Goal: Navigation & Orientation: Find specific page/section

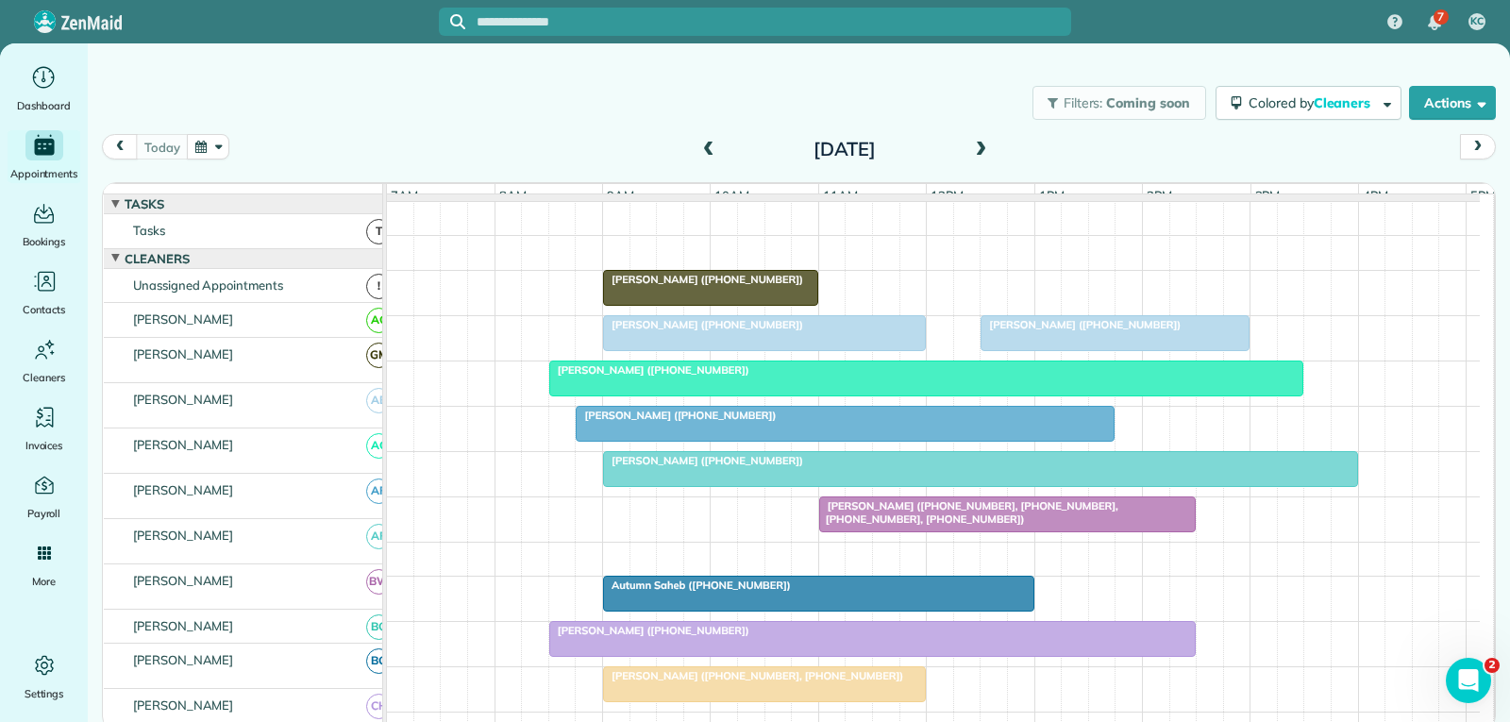
scroll to position [94, 0]
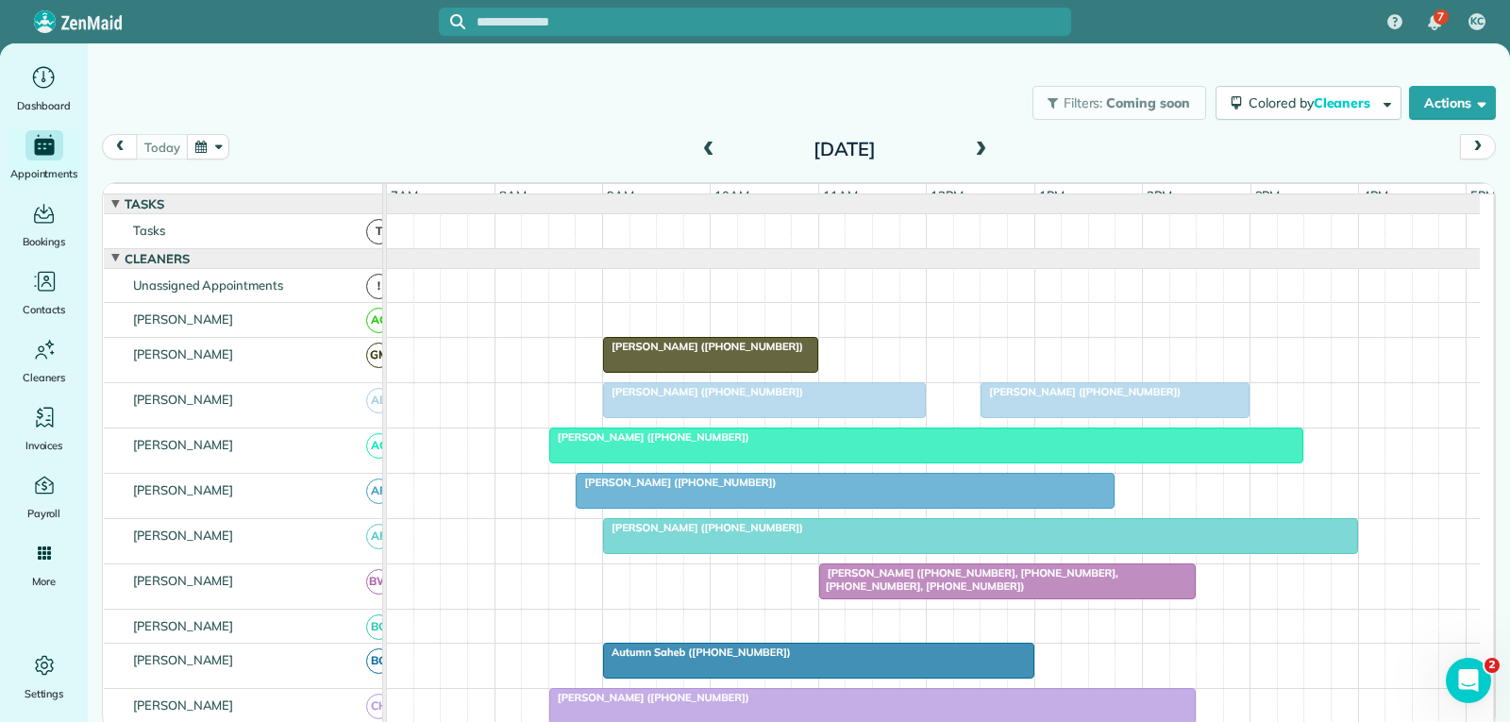
click at [1212, 398] on div "[PERSON_NAME] ([PHONE_NUMBER])" at bounding box center [1115, 391] width 258 height 13
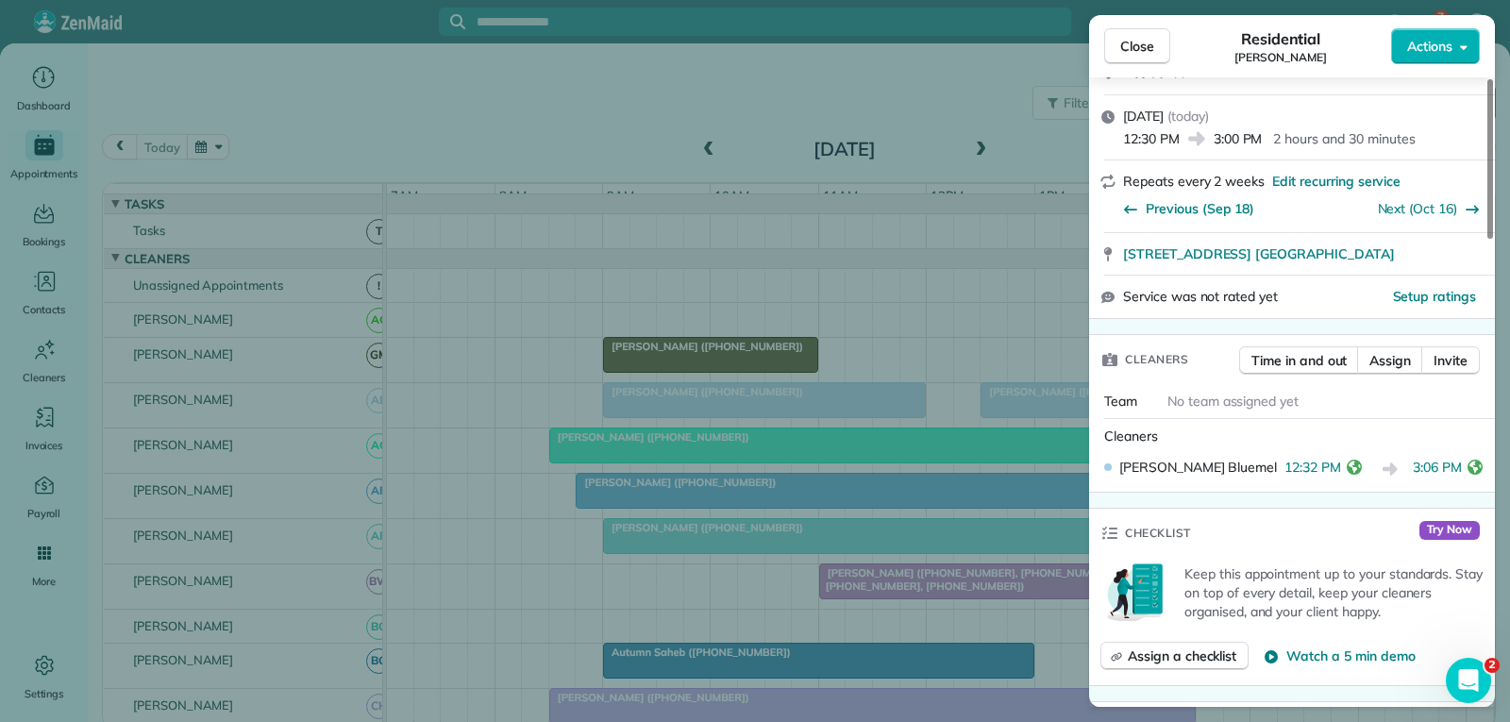
scroll to position [378, 0]
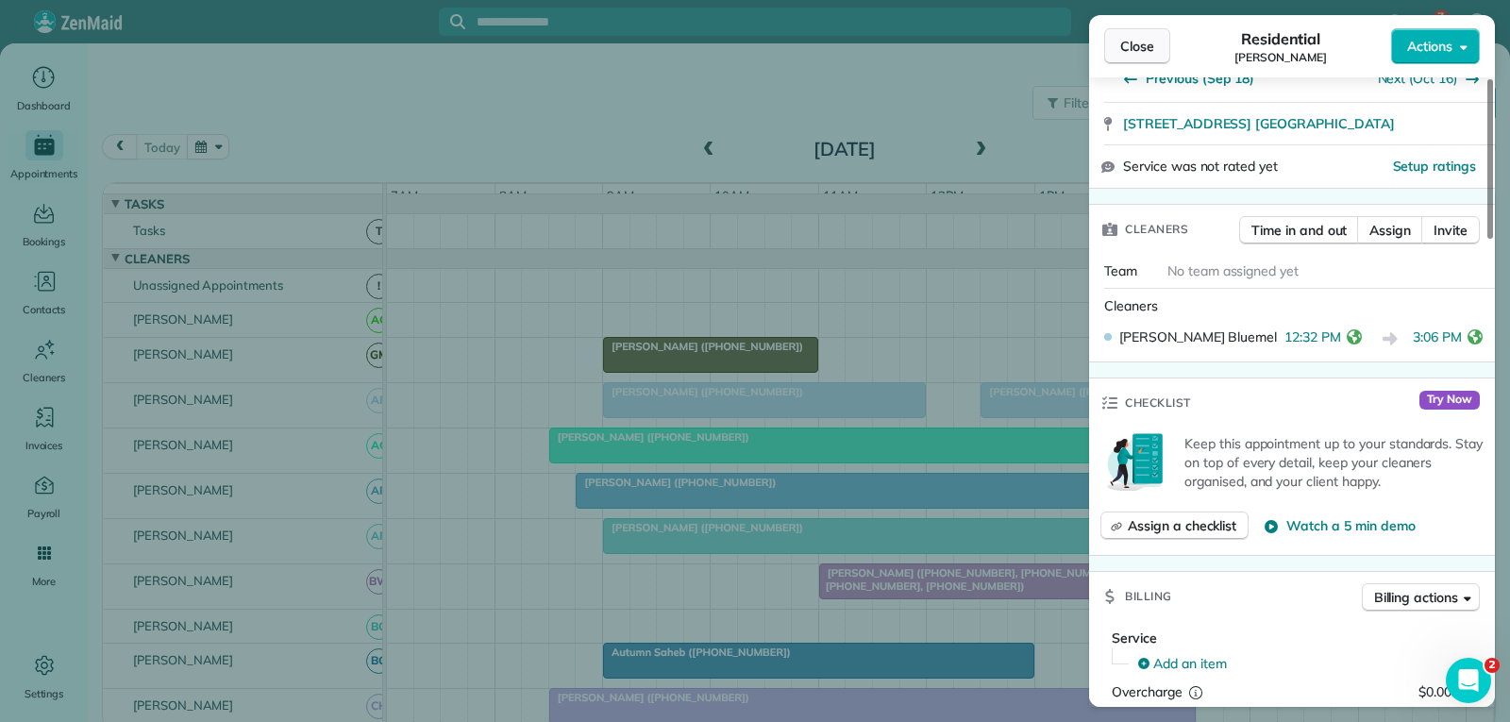
click at [1128, 42] on span "Close" at bounding box center [1137, 46] width 34 height 19
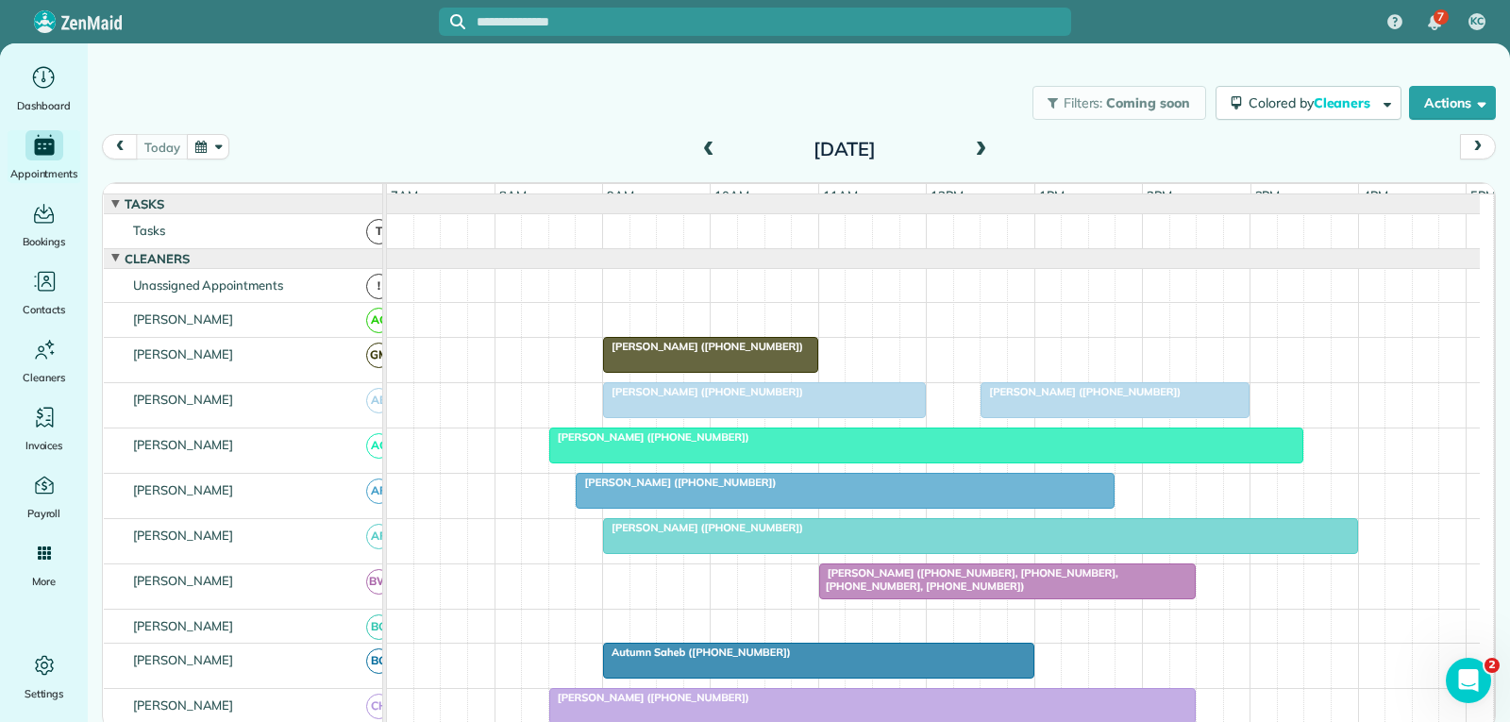
click at [1190, 460] on div at bounding box center [926, 446] width 753 height 34
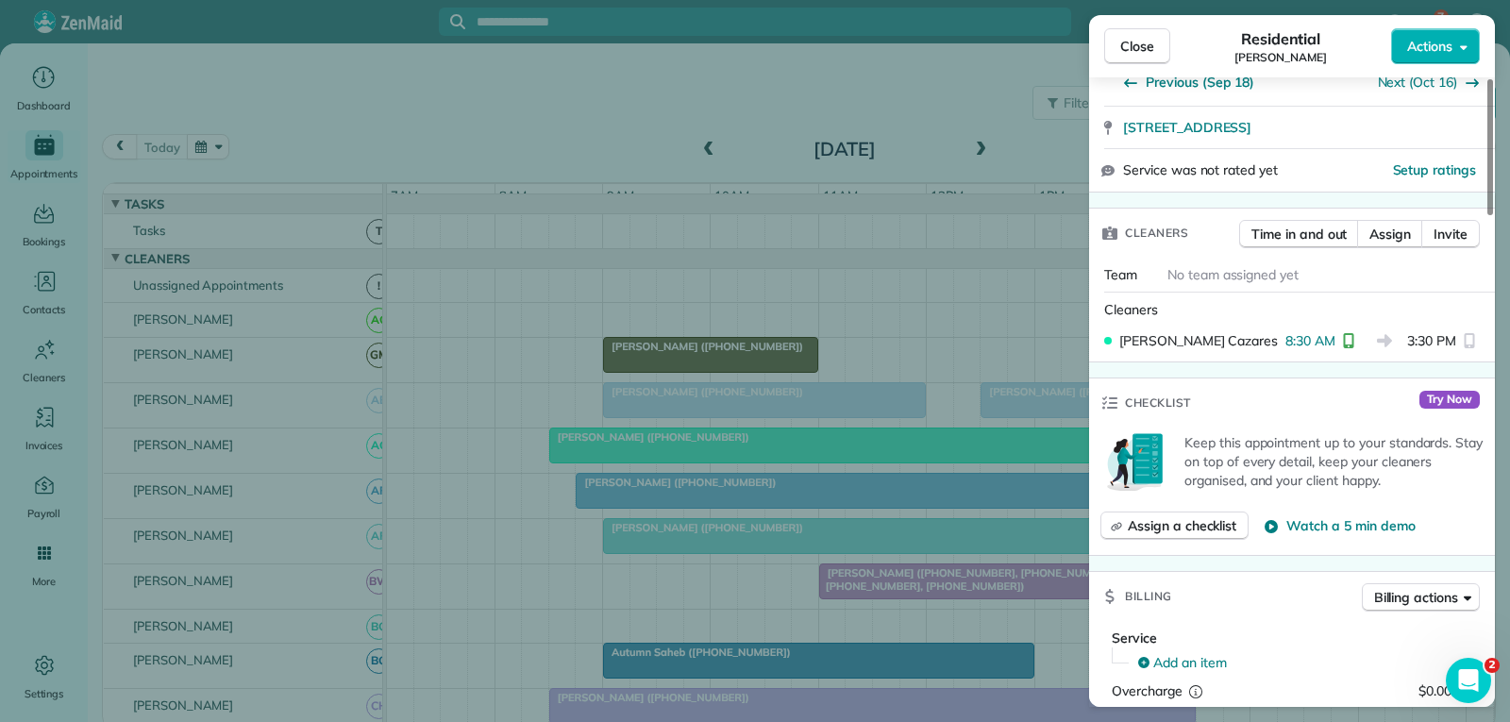
scroll to position [378, 0]
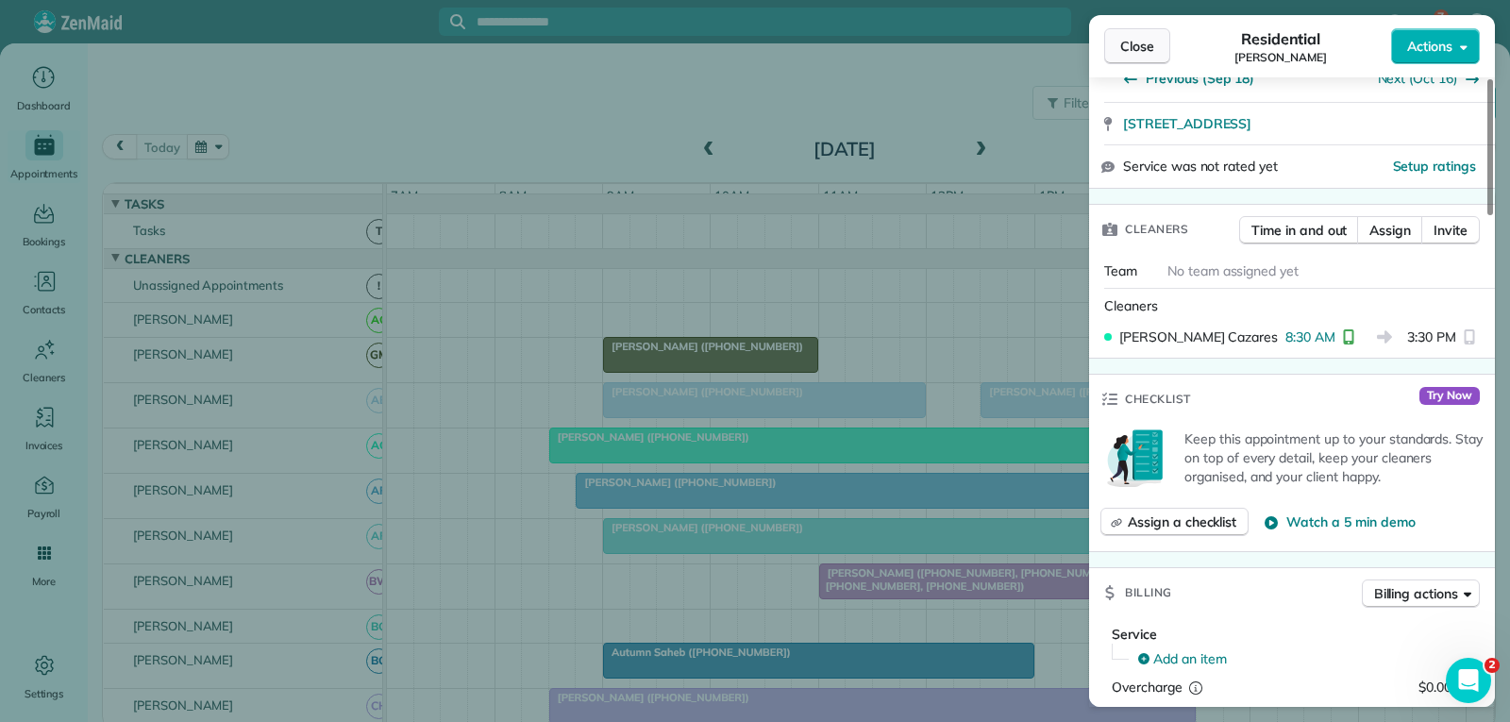
click at [1119, 47] on button "Close" at bounding box center [1137, 46] width 66 height 36
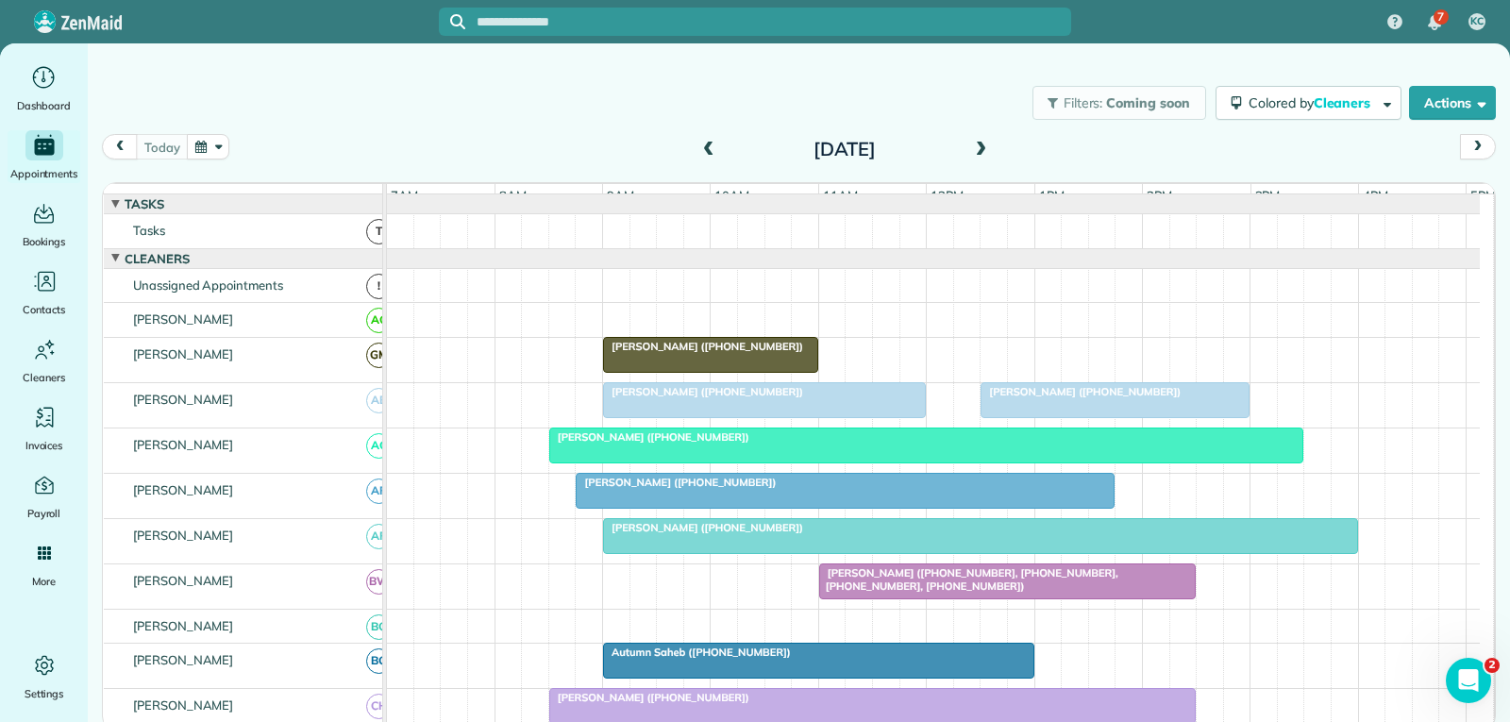
click at [812, 489] on div "[PERSON_NAME] ([PHONE_NUMBER])" at bounding box center [845, 482] width 528 height 13
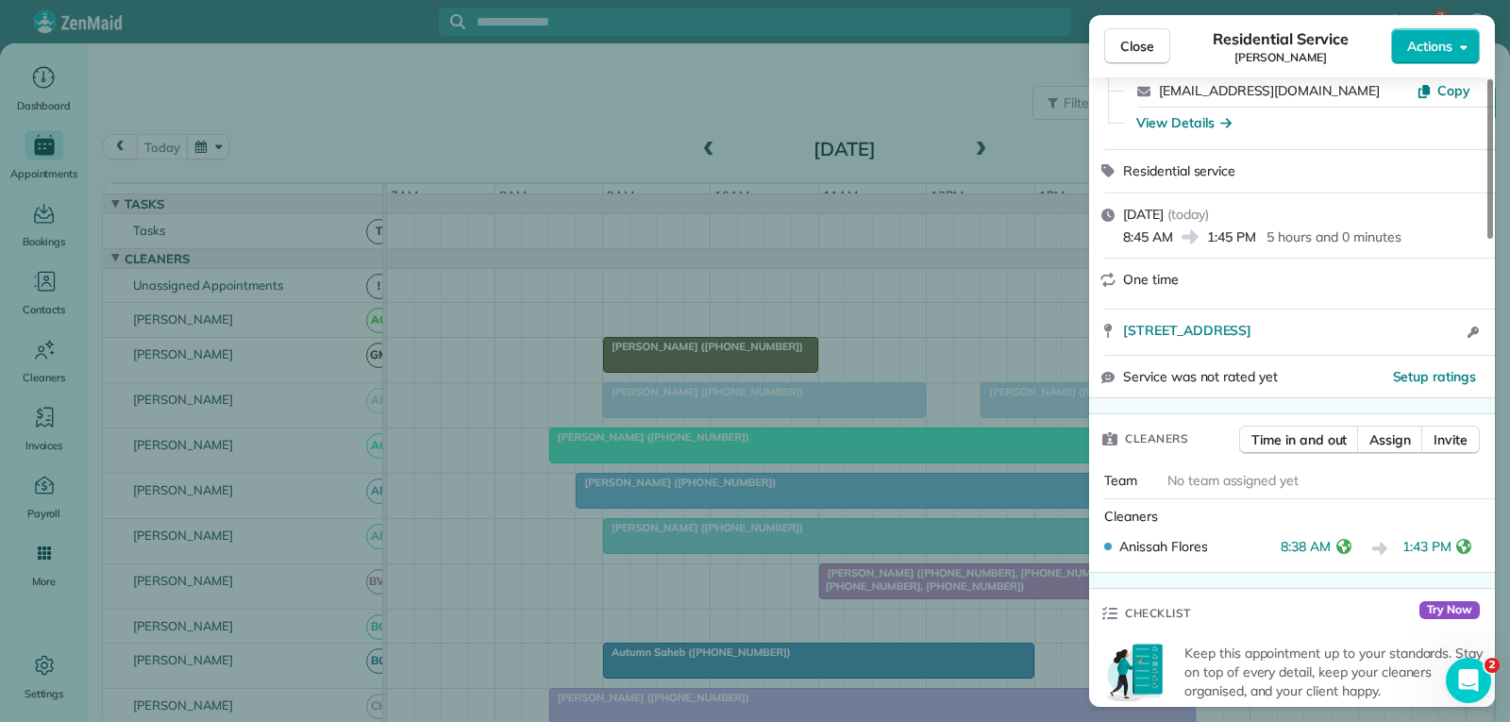
scroll to position [189, 0]
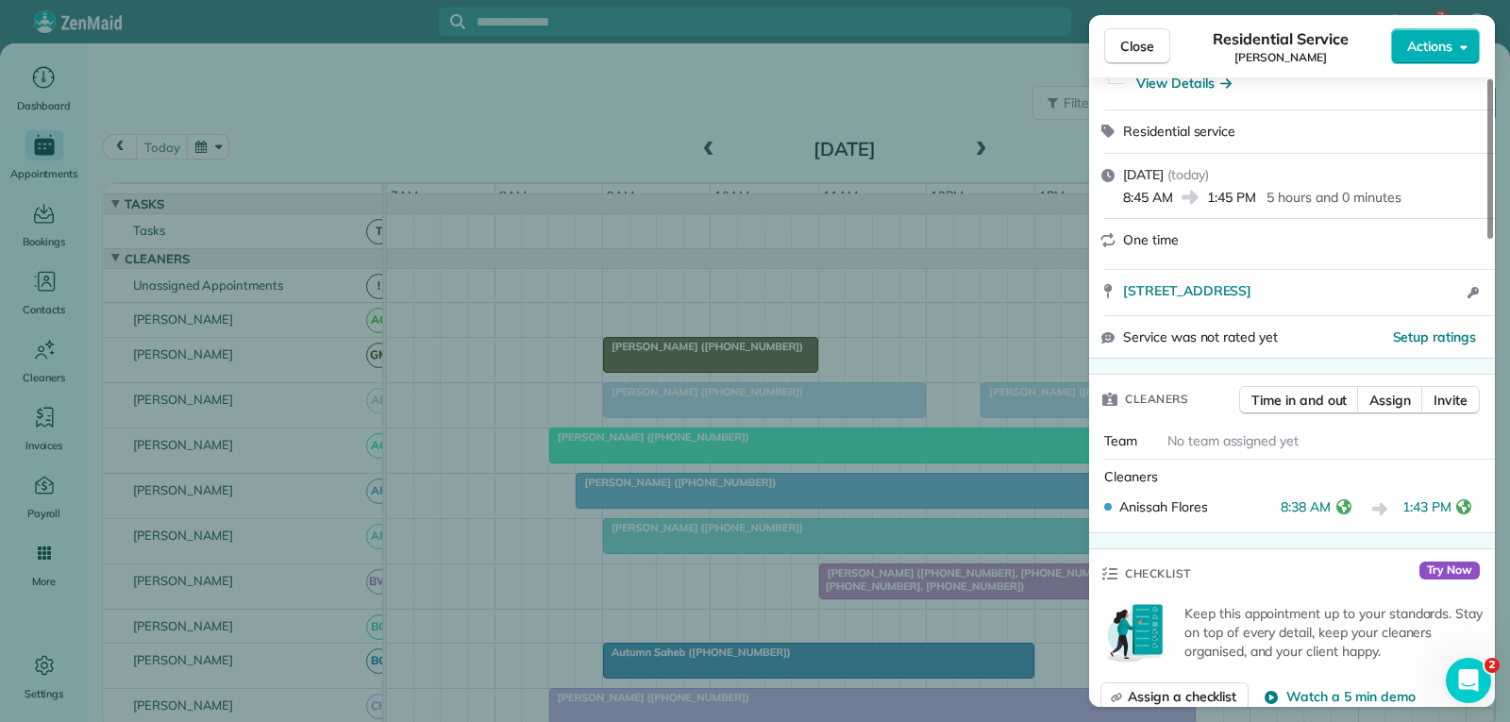
drag, startPoint x: 1137, startPoint y: 48, endPoint x: 1093, endPoint y: 123, distance: 86.8
click at [1137, 48] on span "Close" at bounding box center [1137, 46] width 34 height 19
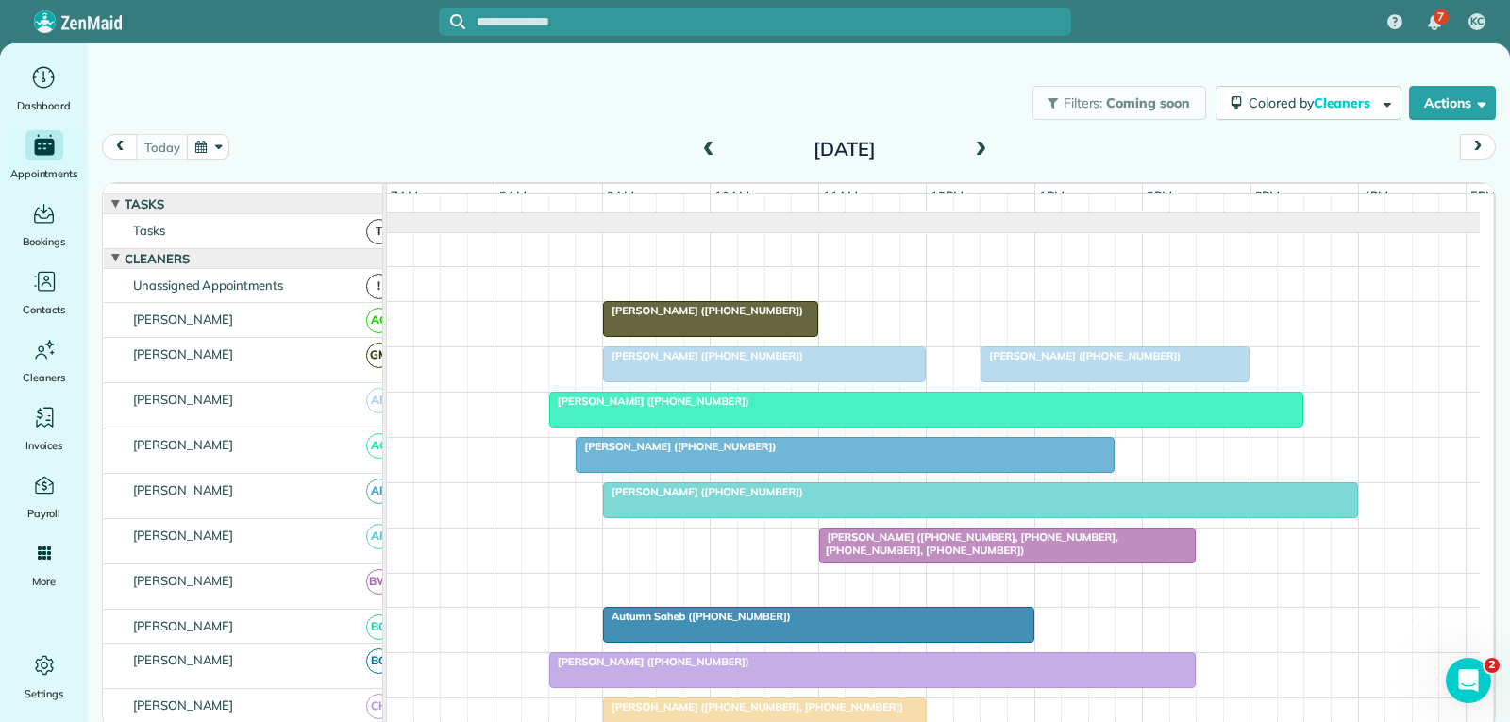
scroll to position [94, 0]
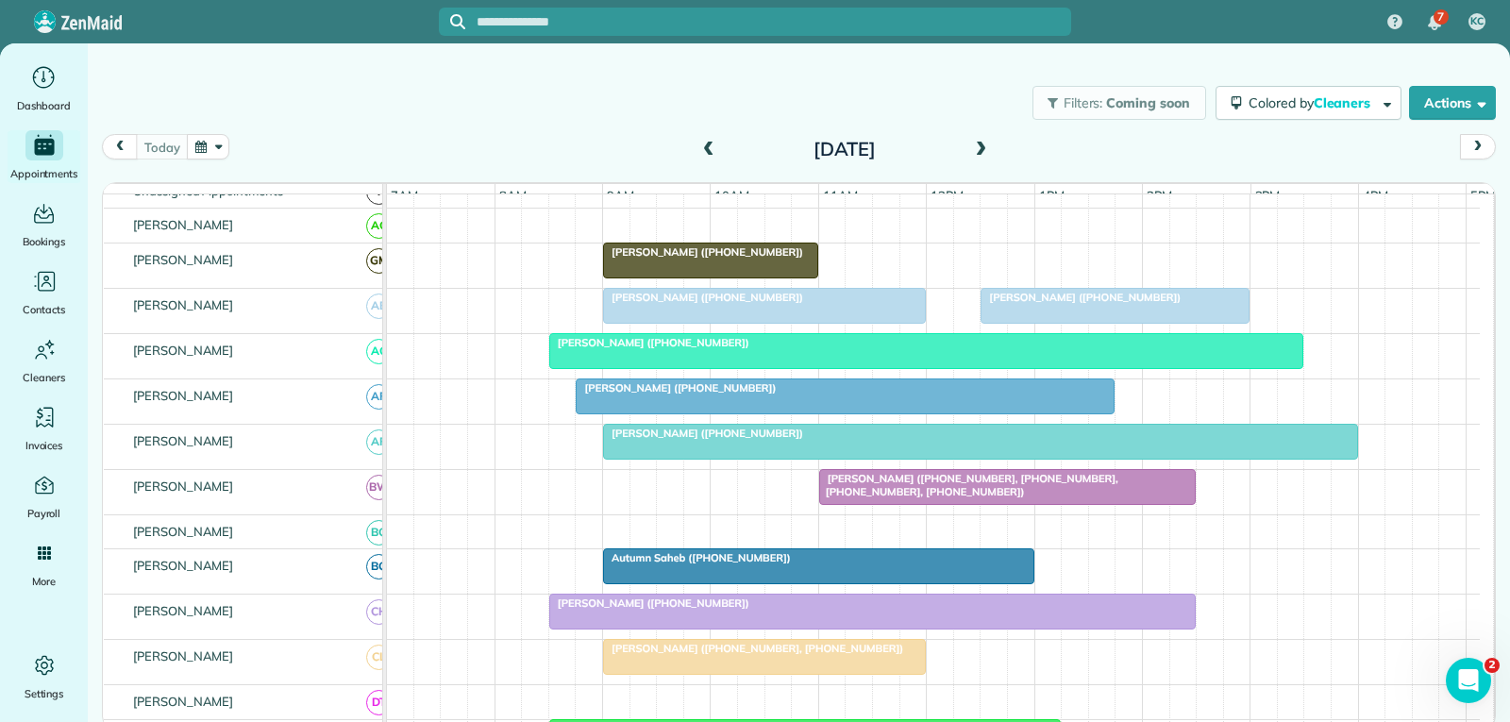
click at [903, 440] on div "[PERSON_NAME] ([PHONE_NUMBER])" at bounding box center [981, 433] width 744 height 13
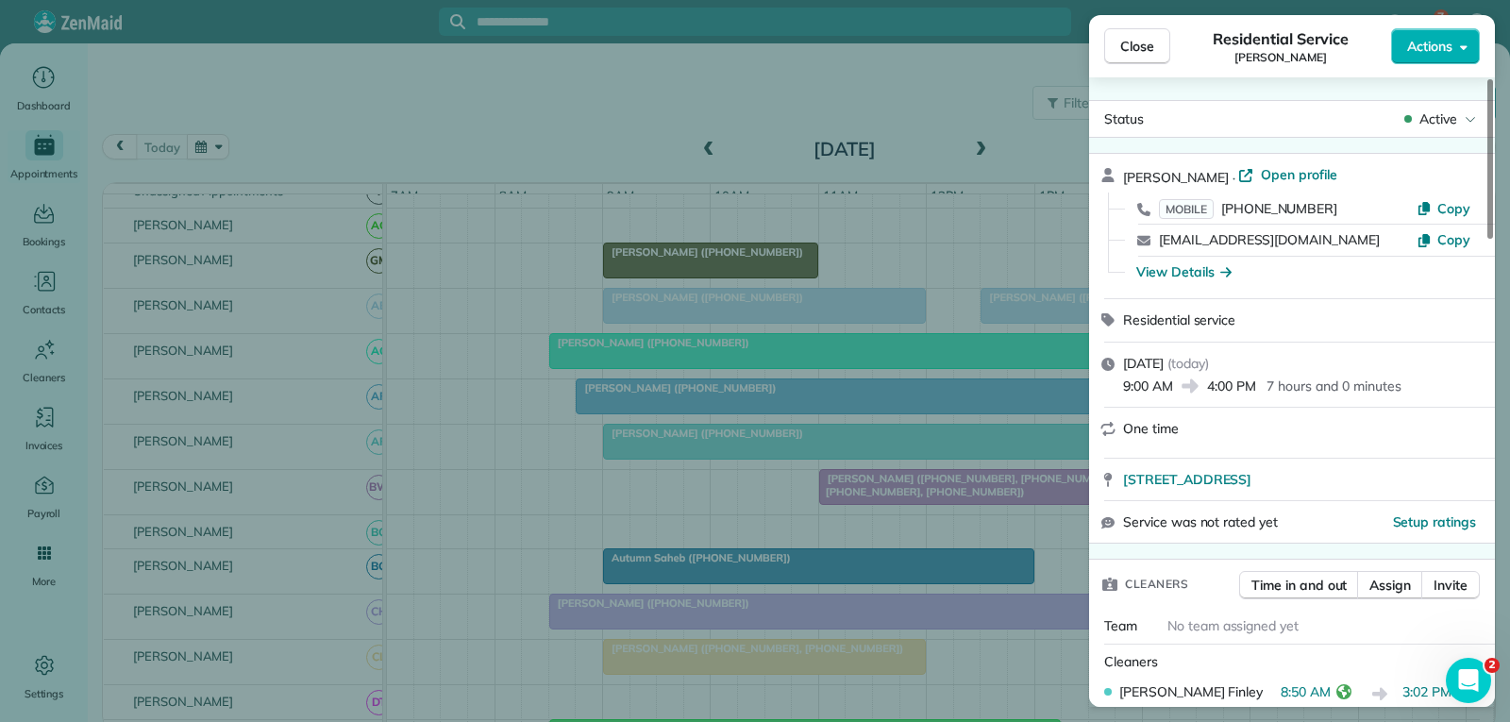
scroll to position [189, 0]
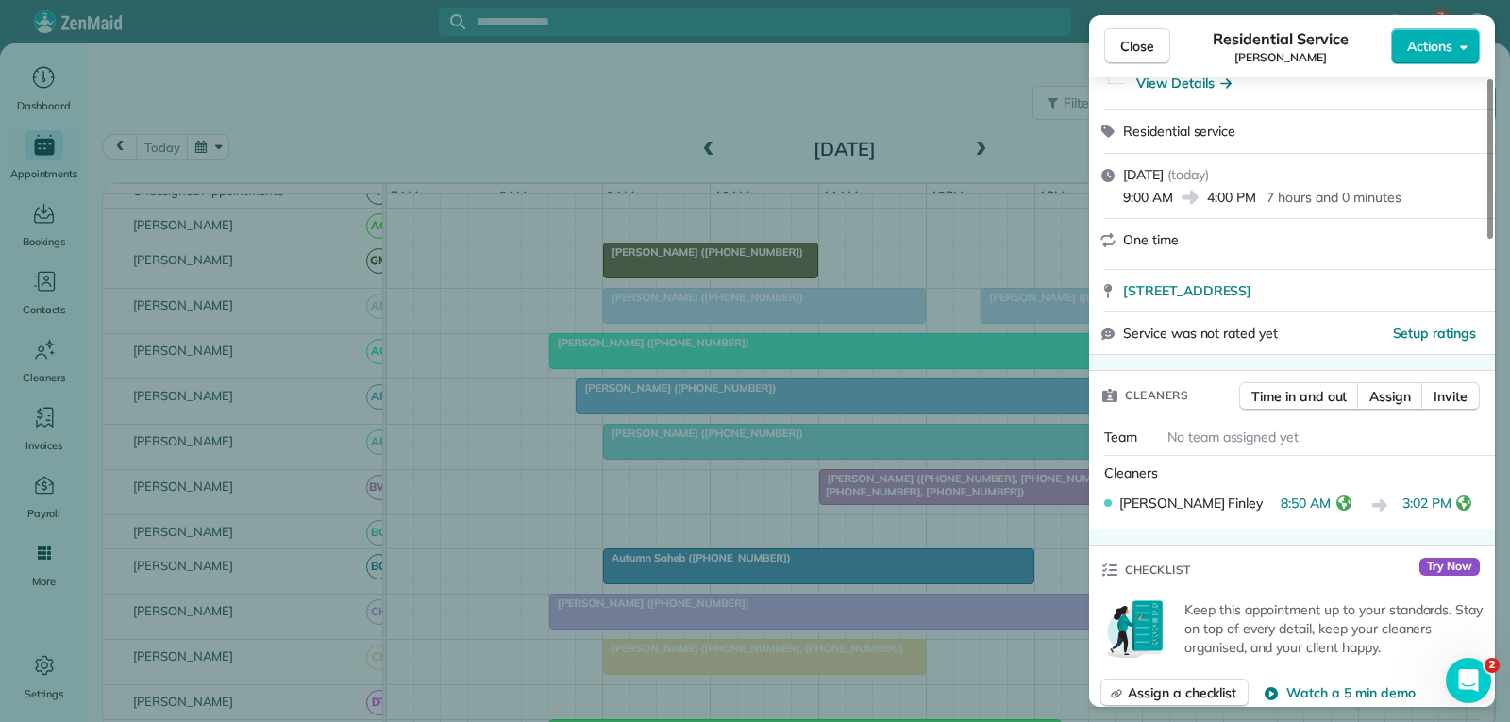
click at [1150, 50] on span "Close" at bounding box center [1137, 46] width 34 height 19
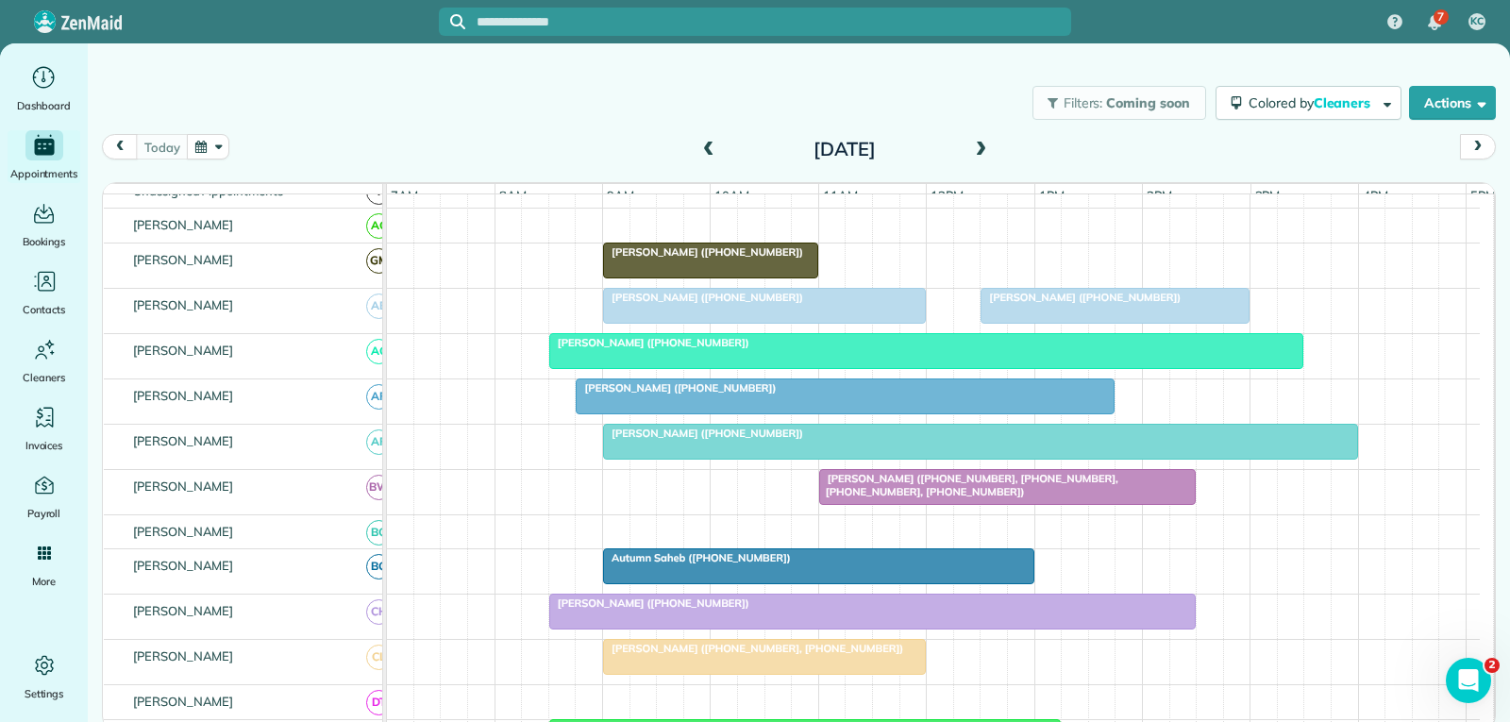
click at [912, 495] on span "Cindy Slater (+19722627497, +12144603779, +12144606124, +18176052974)" at bounding box center [968, 485] width 300 height 26
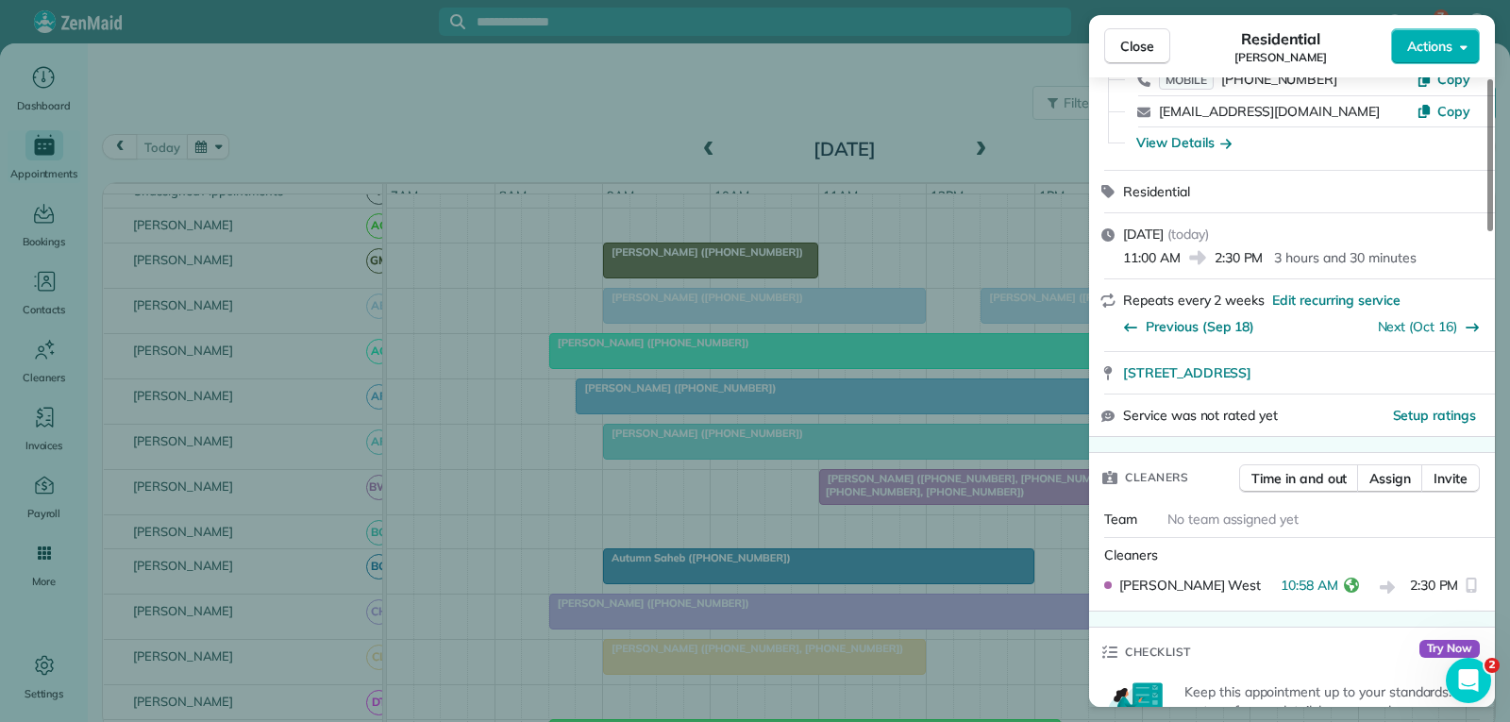
scroll to position [283, 0]
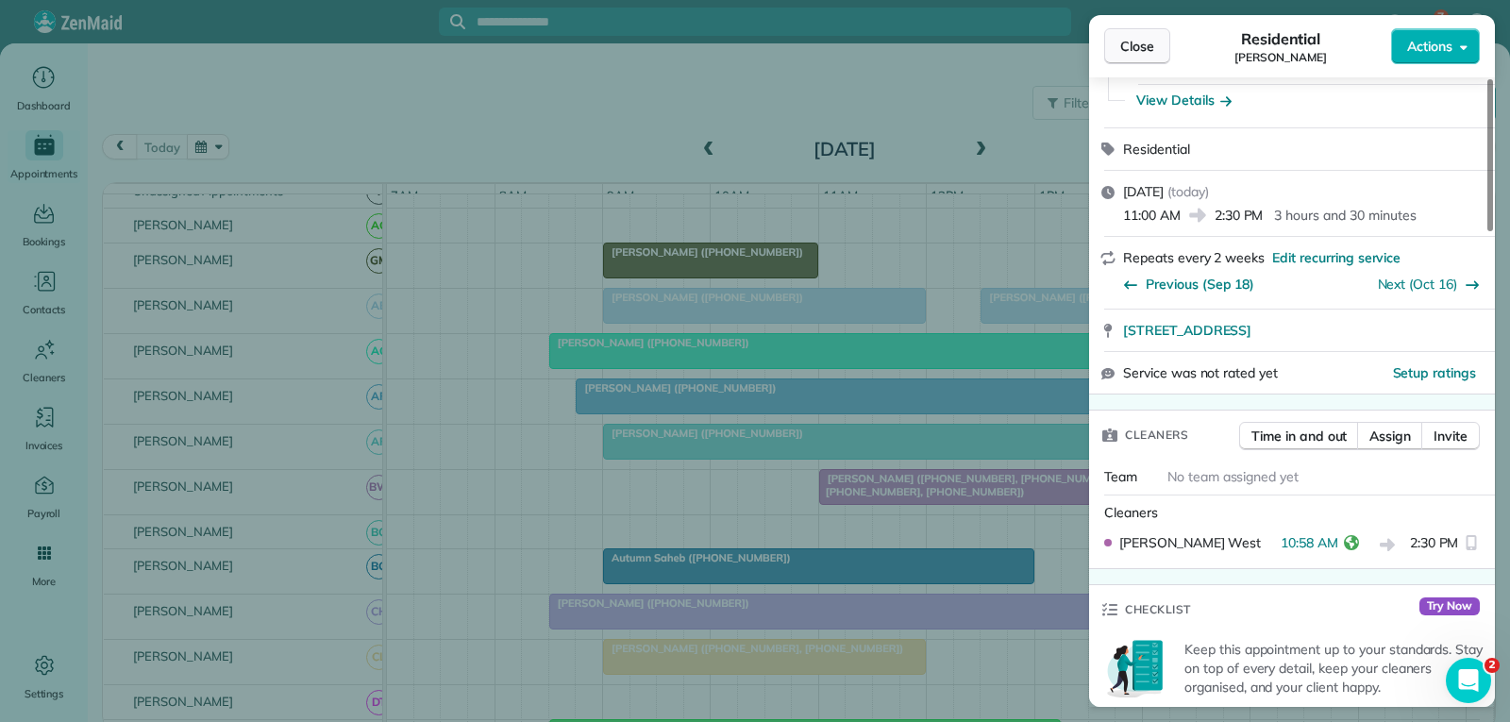
click at [1133, 46] on span "Close" at bounding box center [1137, 46] width 34 height 19
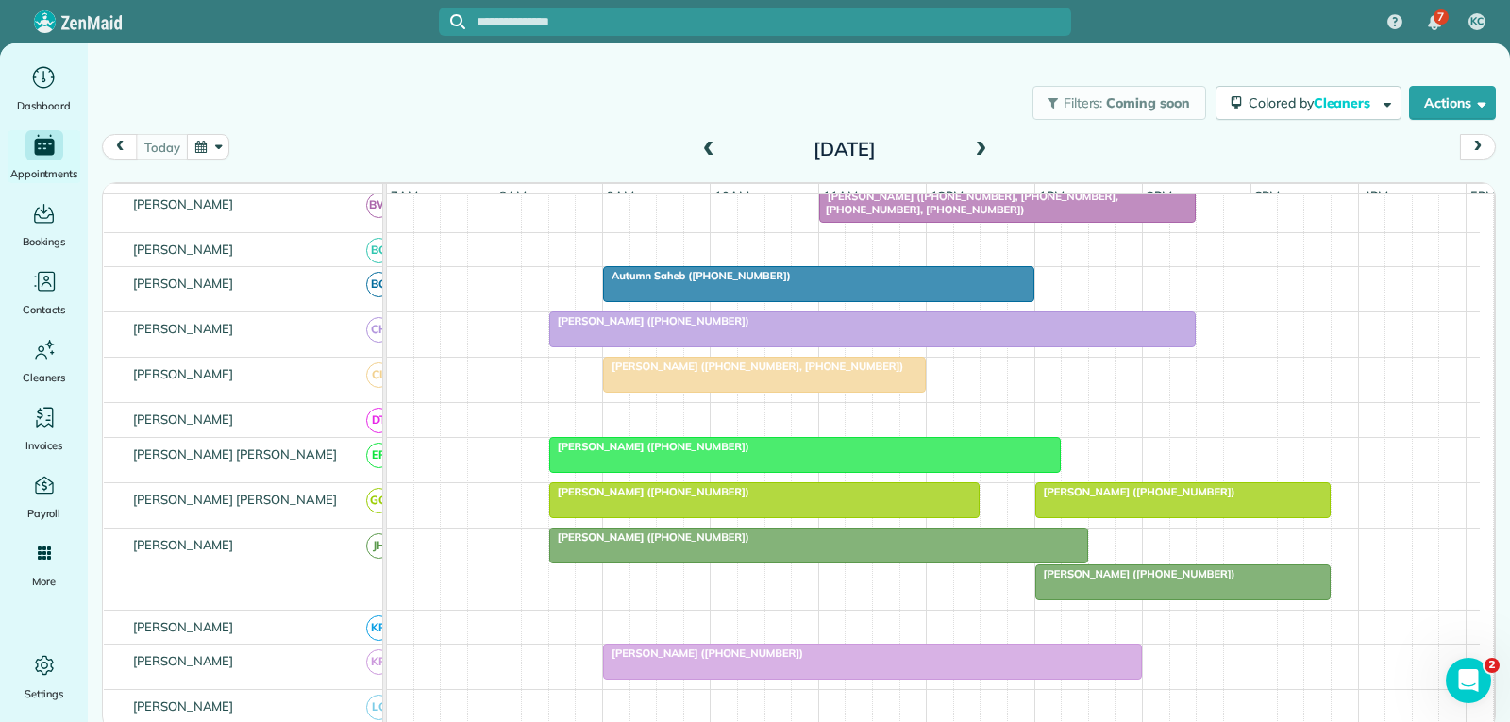
scroll to position [378, 0]
click at [1129, 516] on div at bounding box center [1183, 499] width 294 height 34
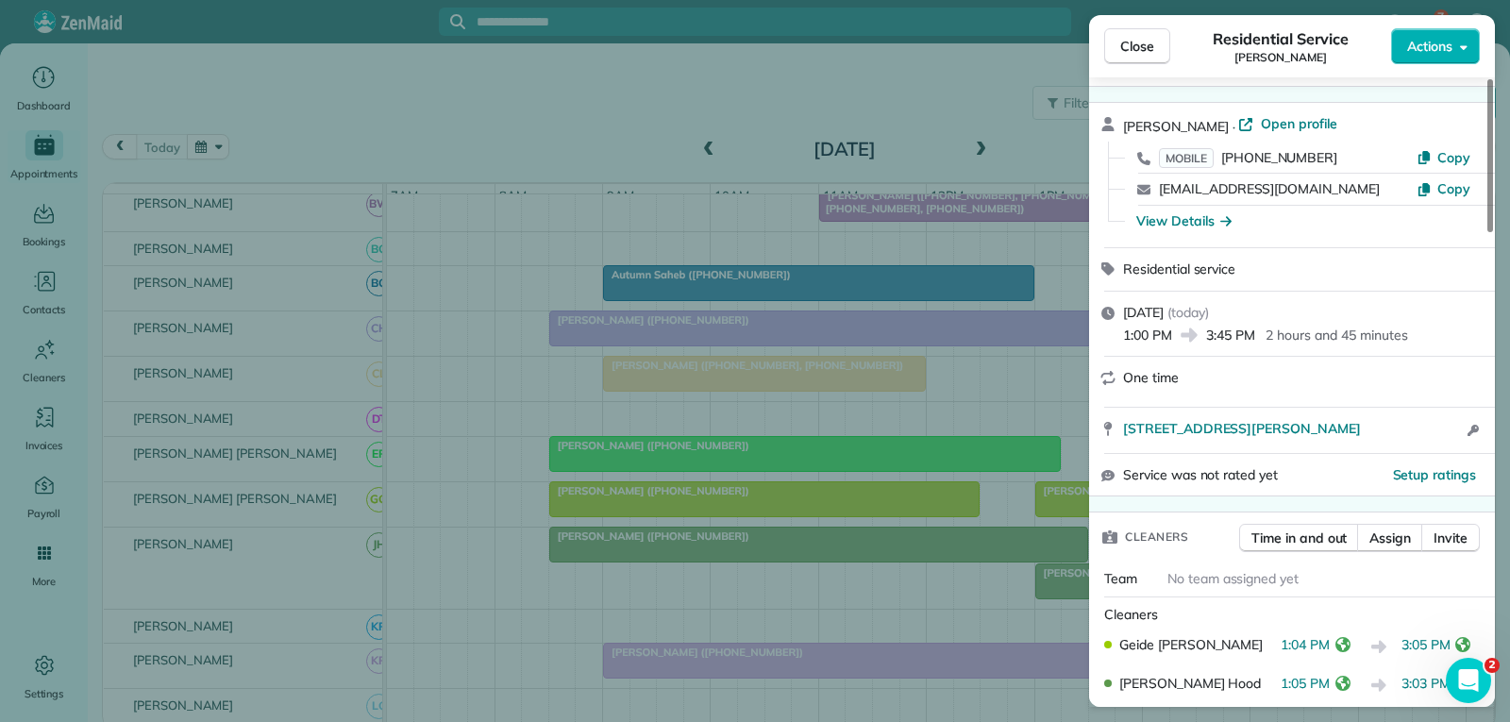
scroll to position [94, 0]
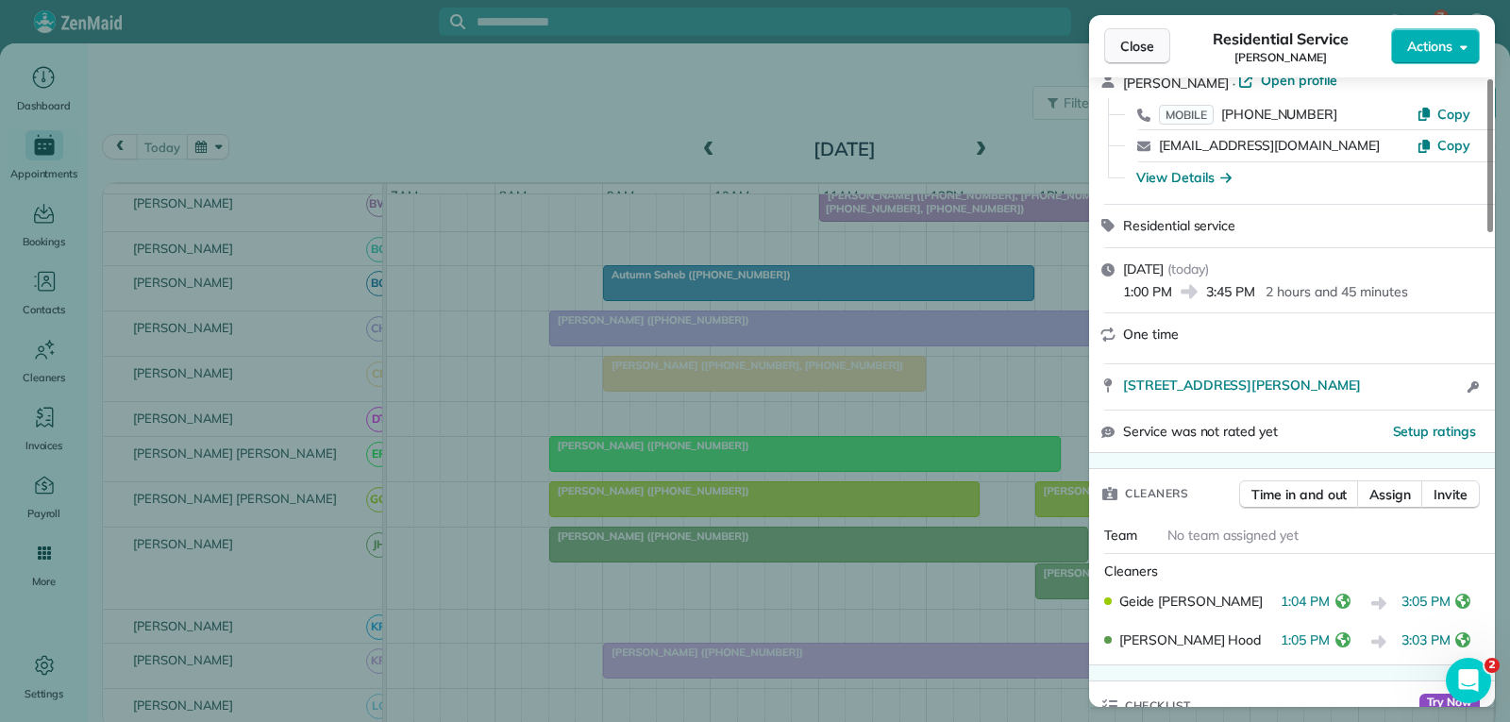
drag, startPoint x: 1145, startPoint y: 42, endPoint x: 1100, endPoint y: 75, distance: 55.5
click at [1143, 42] on span "Close" at bounding box center [1137, 46] width 34 height 19
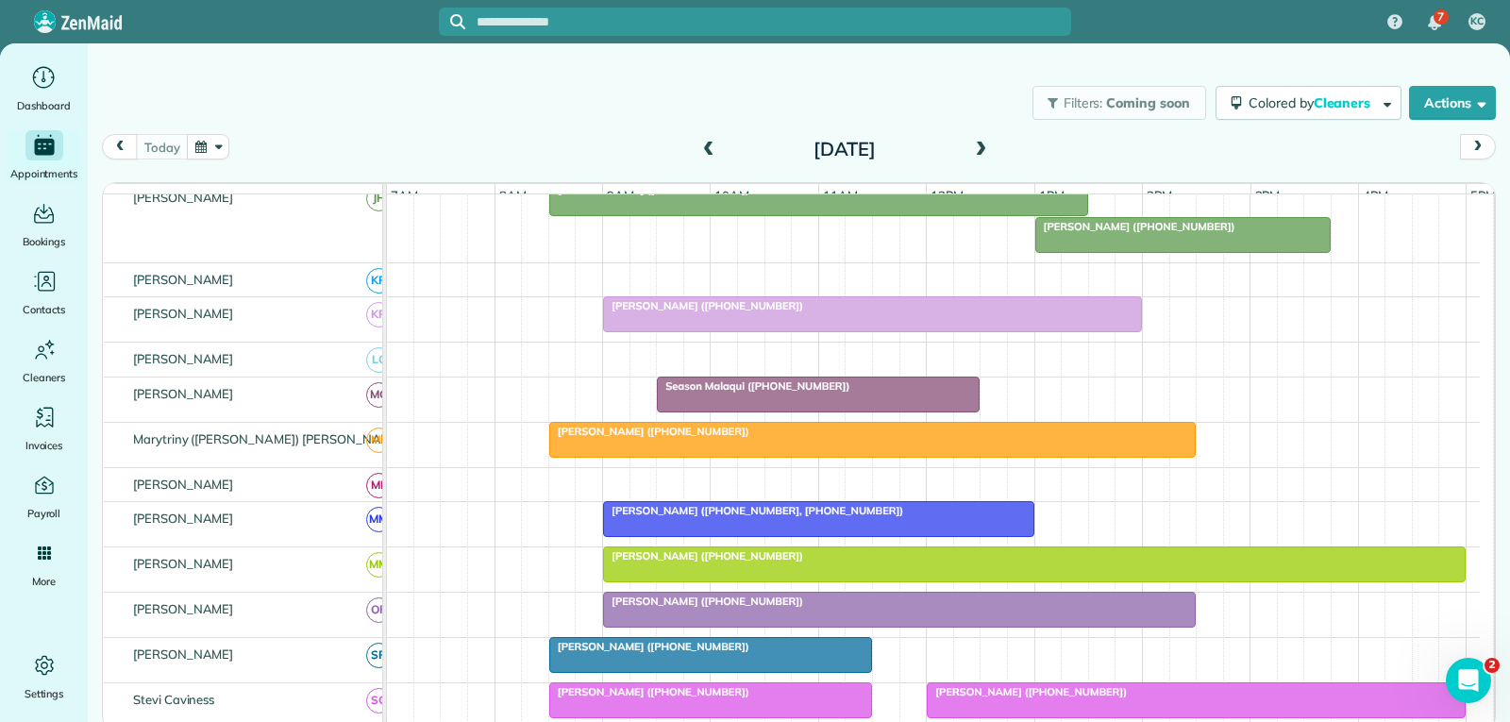
scroll to position [755, 0]
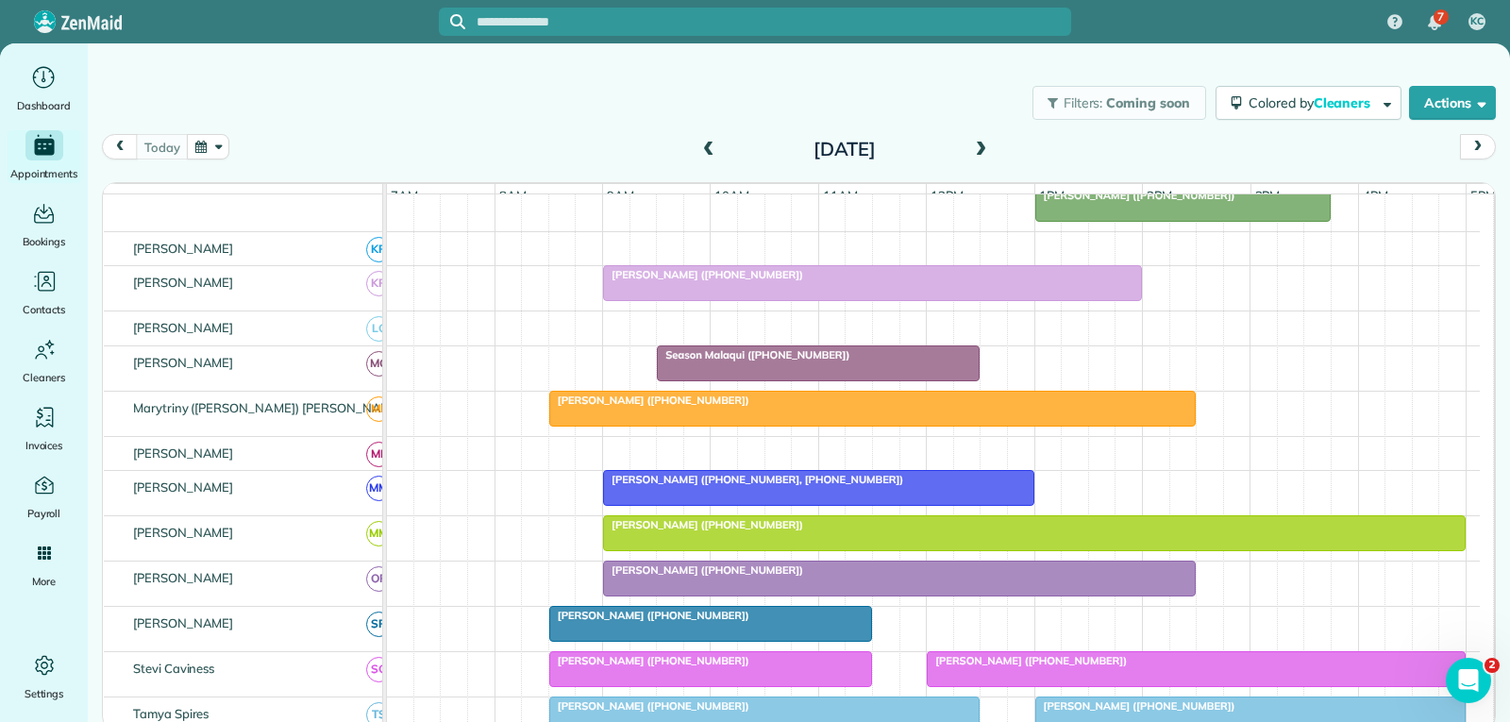
click at [869, 422] on div at bounding box center [872, 409] width 645 height 34
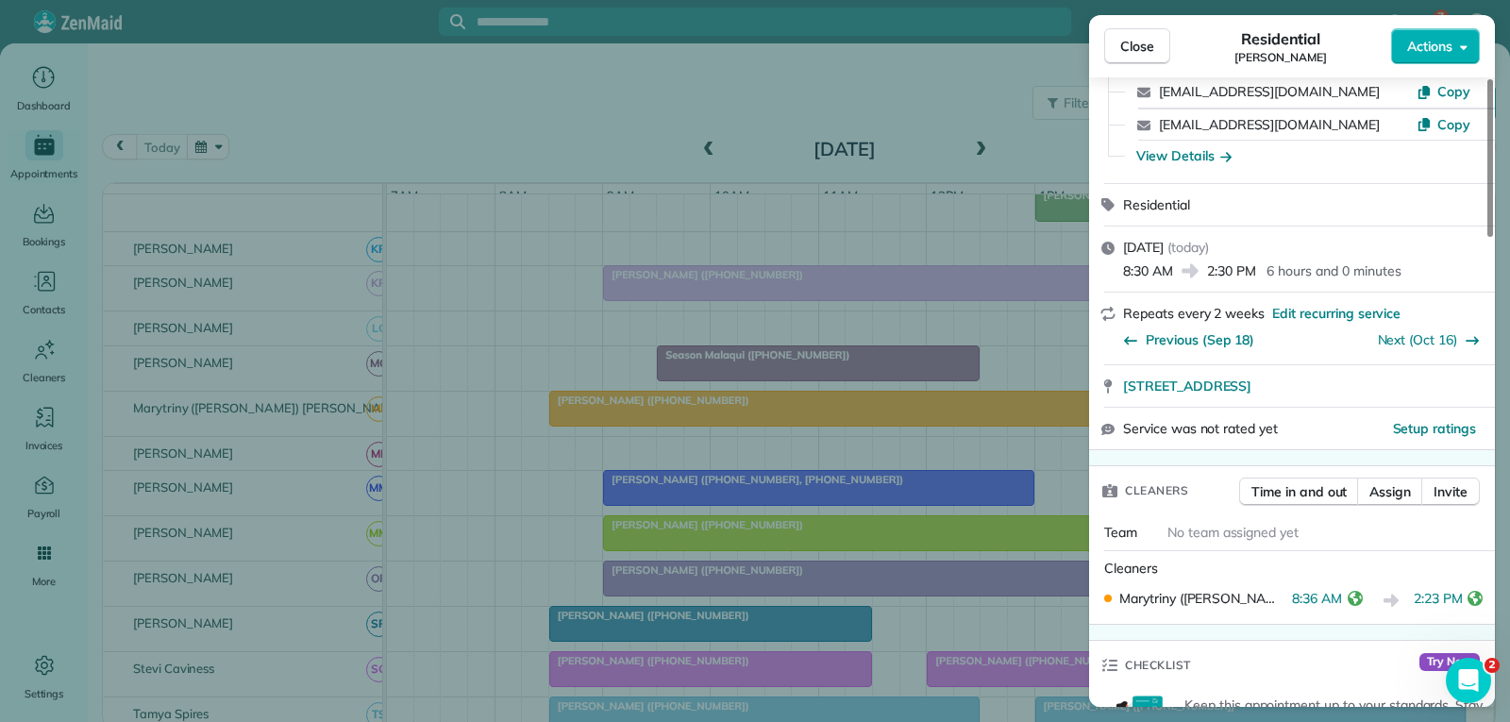
scroll to position [189, 0]
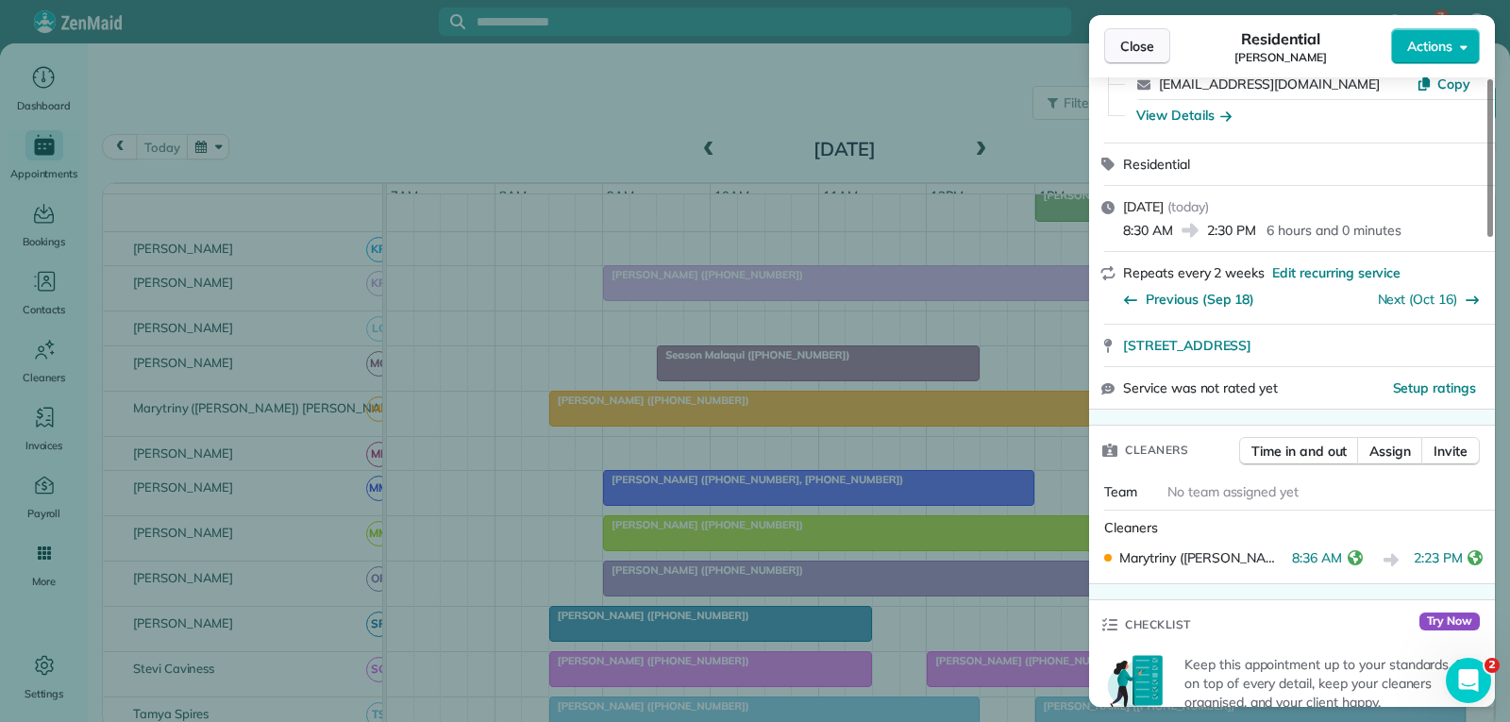
click at [1126, 49] on span "Close" at bounding box center [1137, 46] width 34 height 19
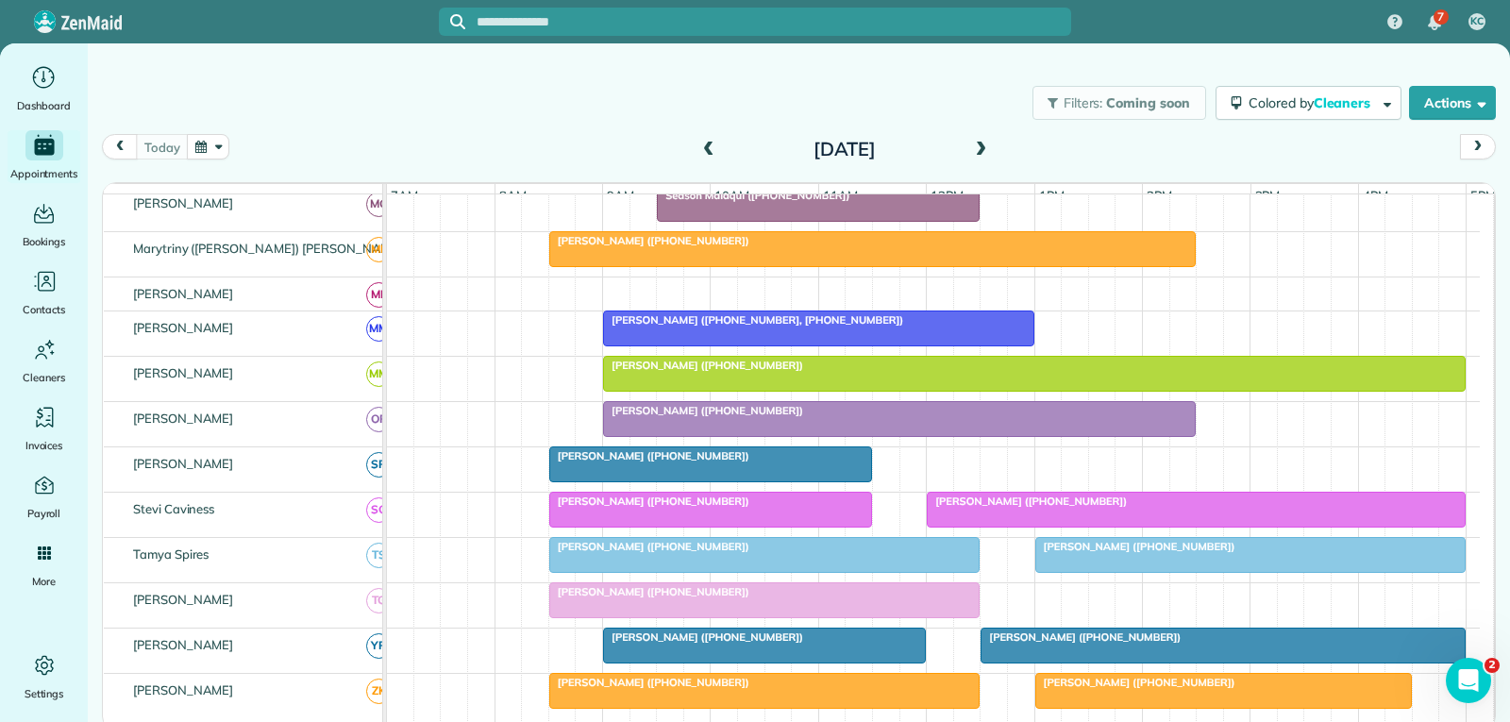
scroll to position [1038, 0]
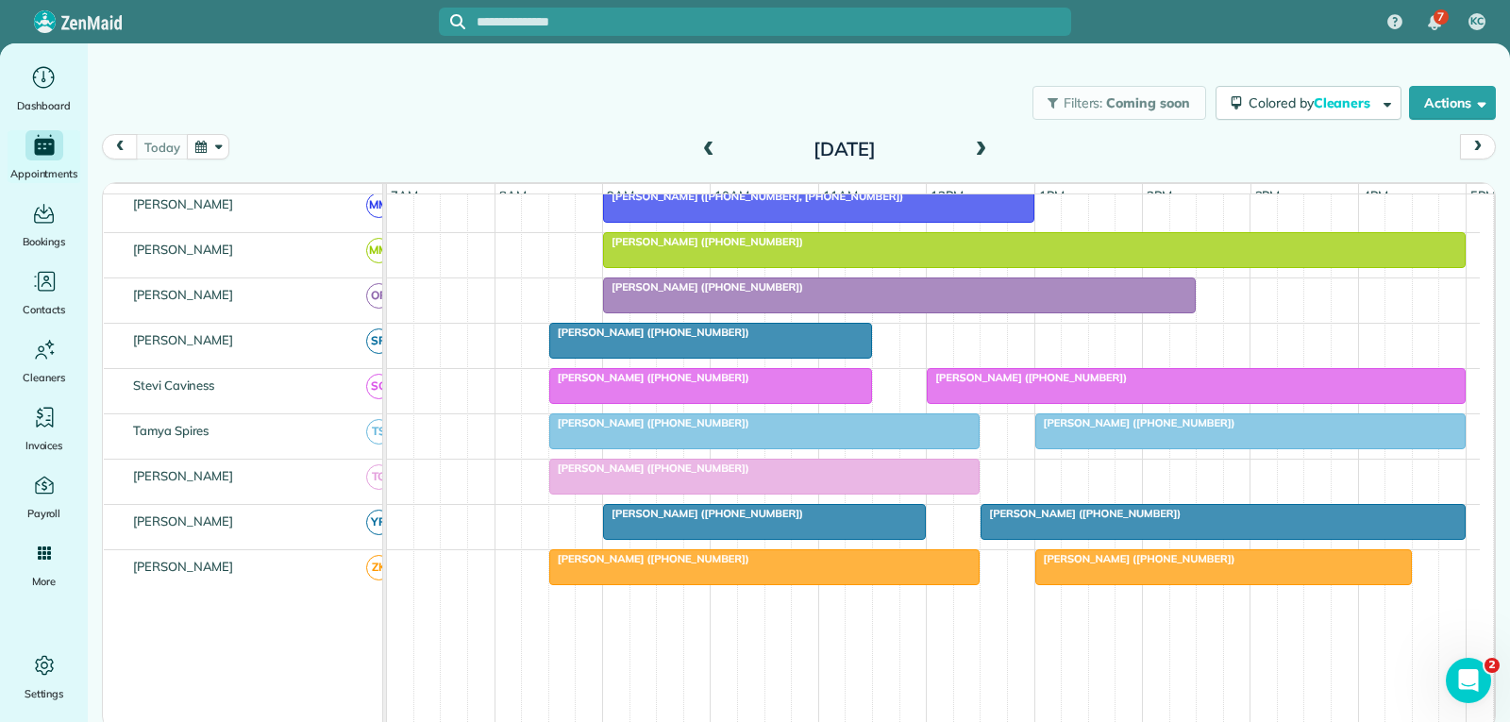
click at [885, 312] on div at bounding box center [899, 295] width 591 height 34
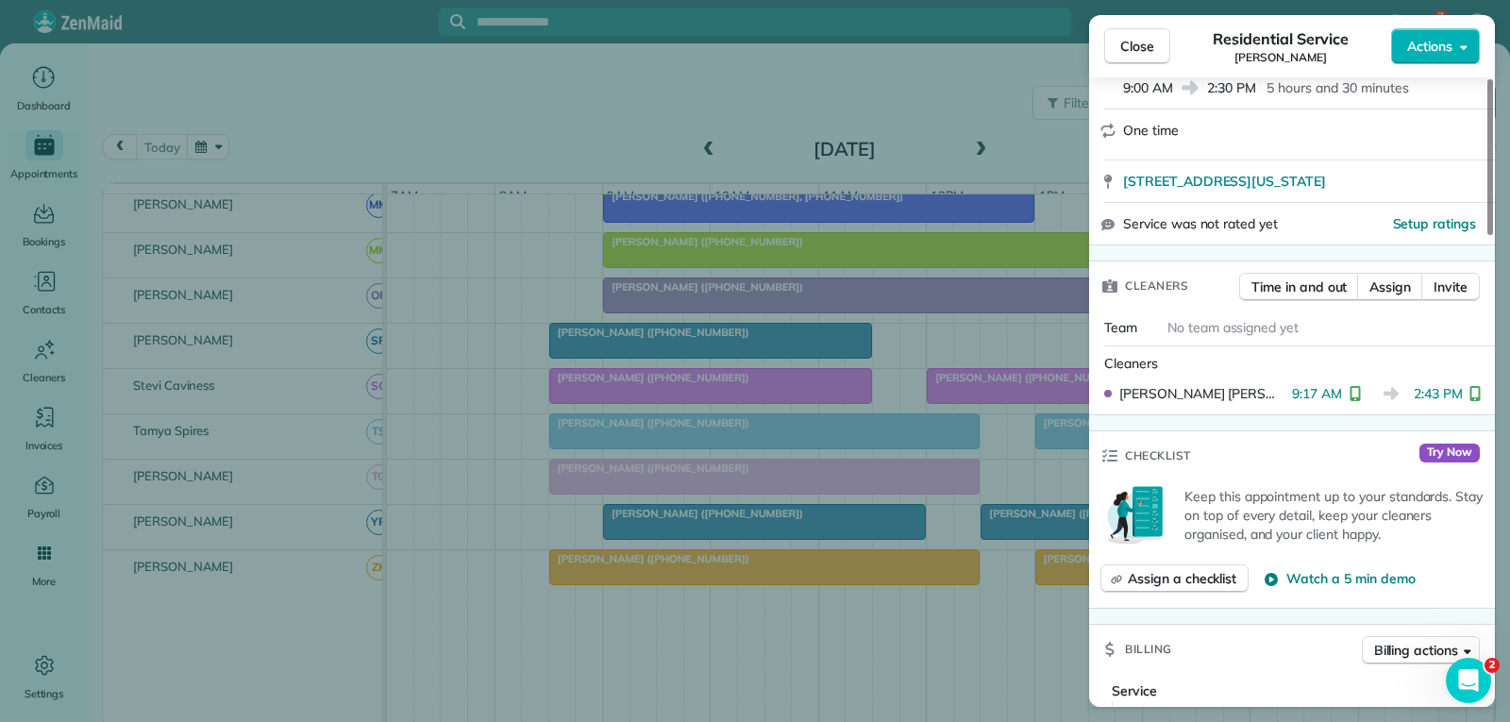
scroll to position [378, 0]
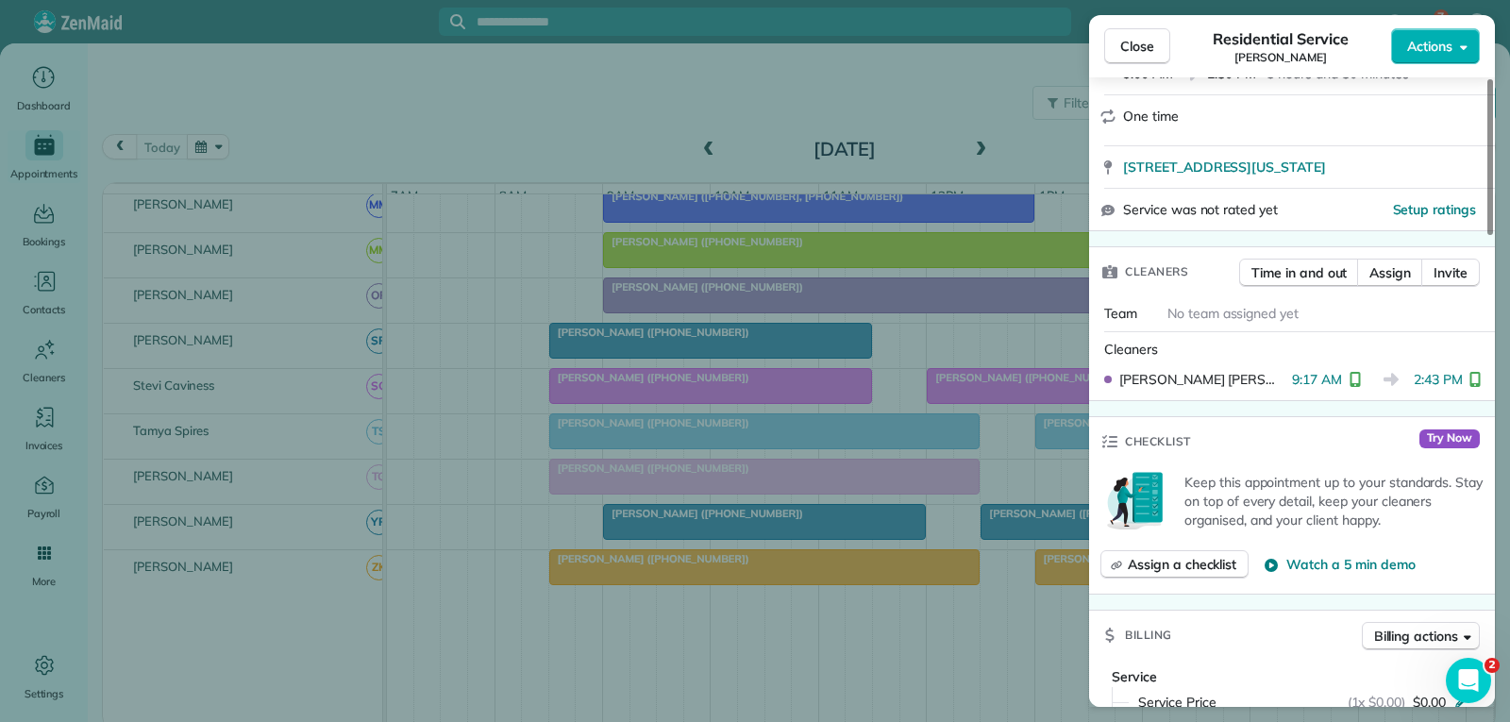
drag, startPoint x: 1145, startPoint y: 54, endPoint x: 1128, endPoint y: 79, distance: 30.6
click at [1145, 54] on span "Close" at bounding box center [1137, 46] width 34 height 19
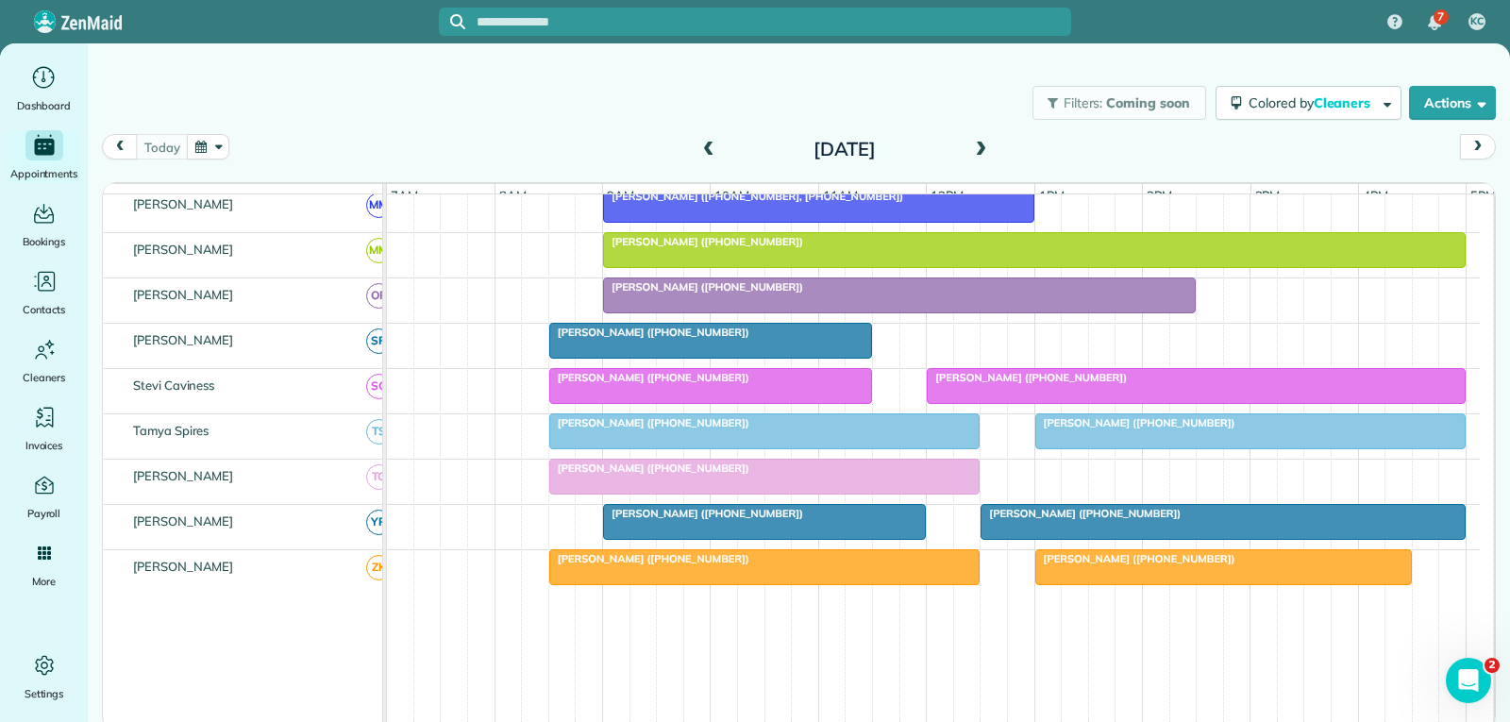
click at [1083, 400] on div at bounding box center [1196, 386] width 537 height 34
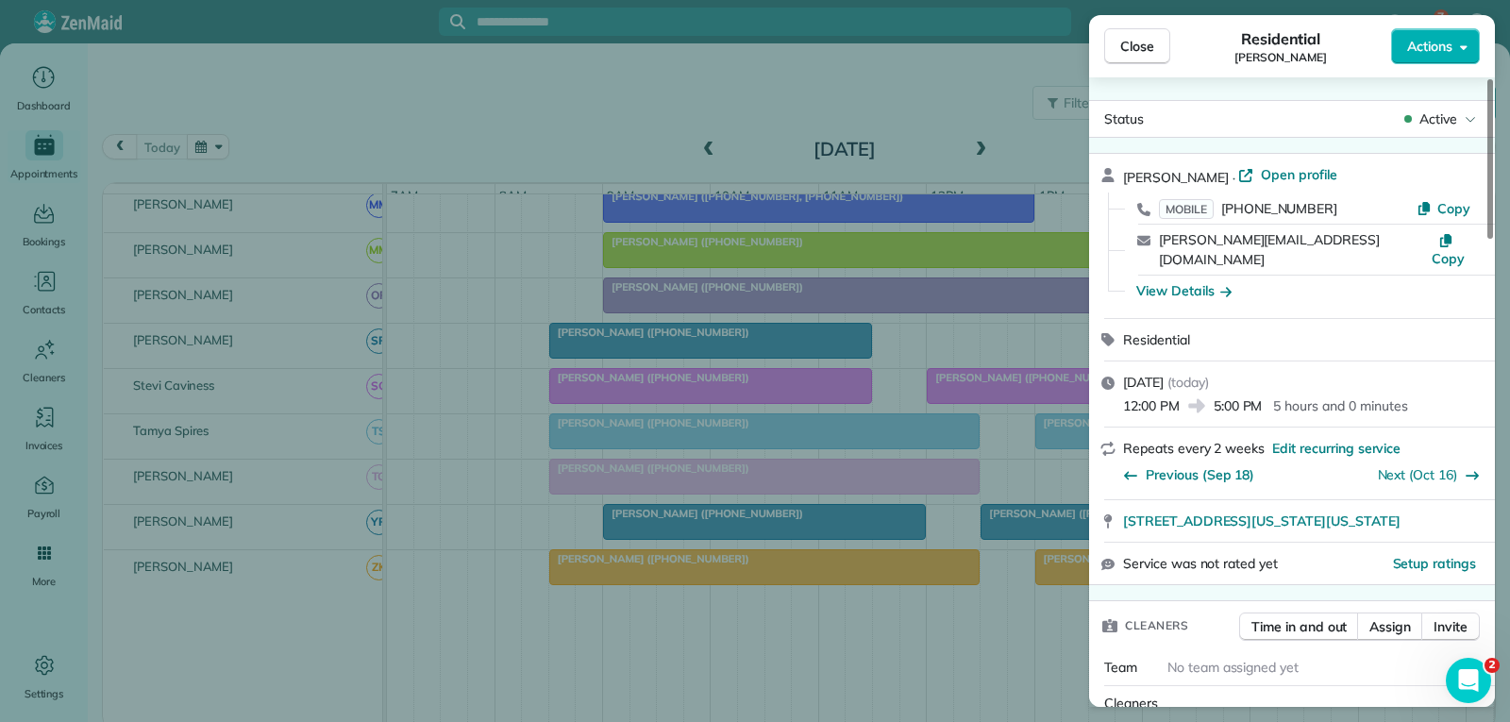
scroll to position [193, 0]
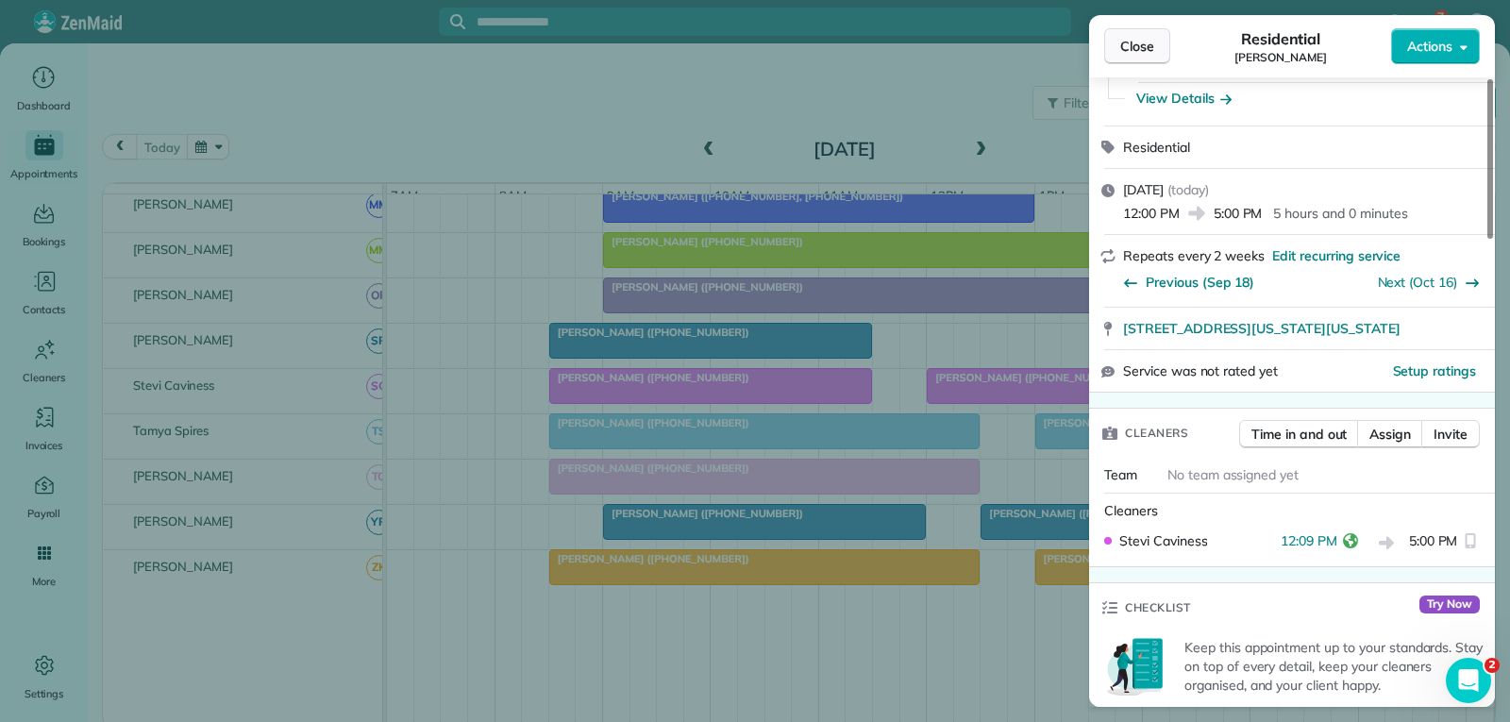
click at [1149, 47] on span "Close" at bounding box center [1137, 46] width 34 height 19
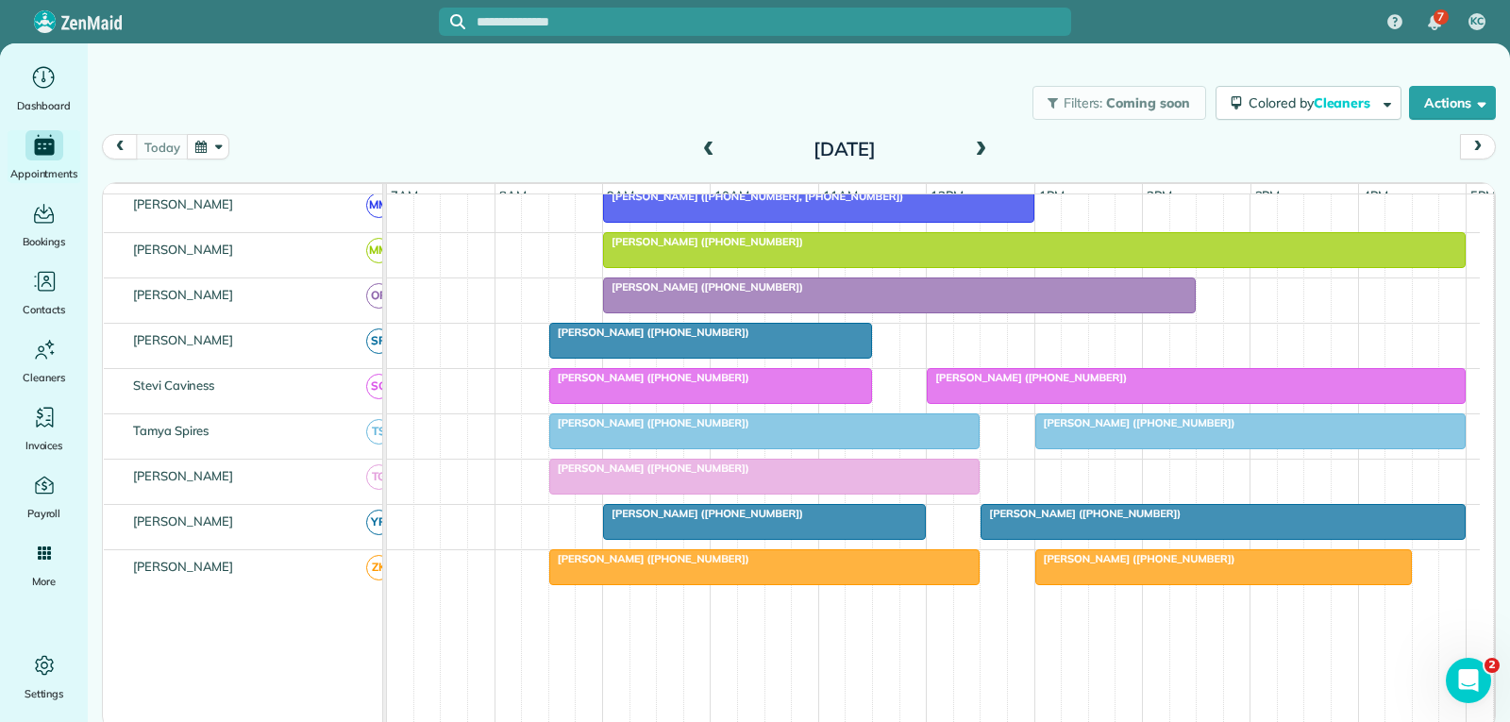
click at [1133, 448] on div at bounding box center [1250, 431] width 429 height 34
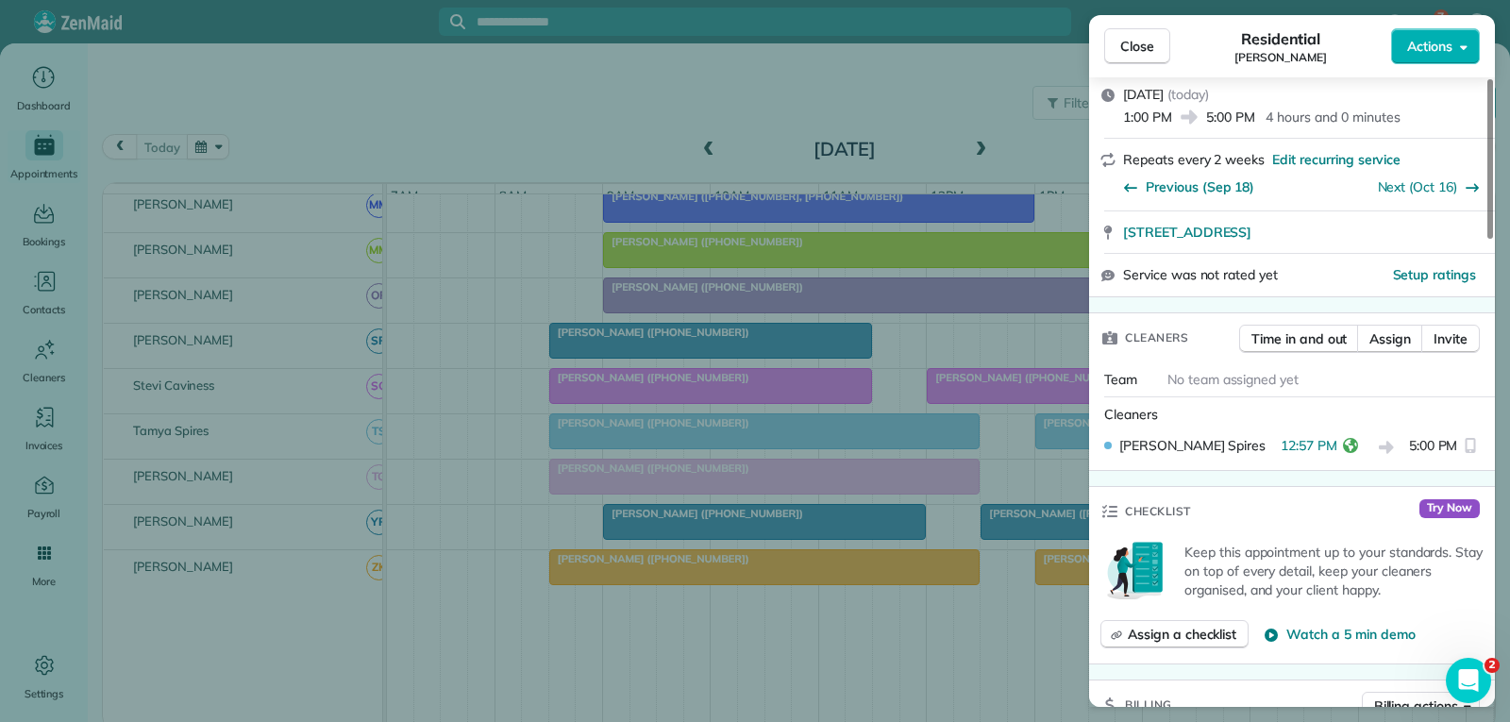
scroll to position [283, 0]
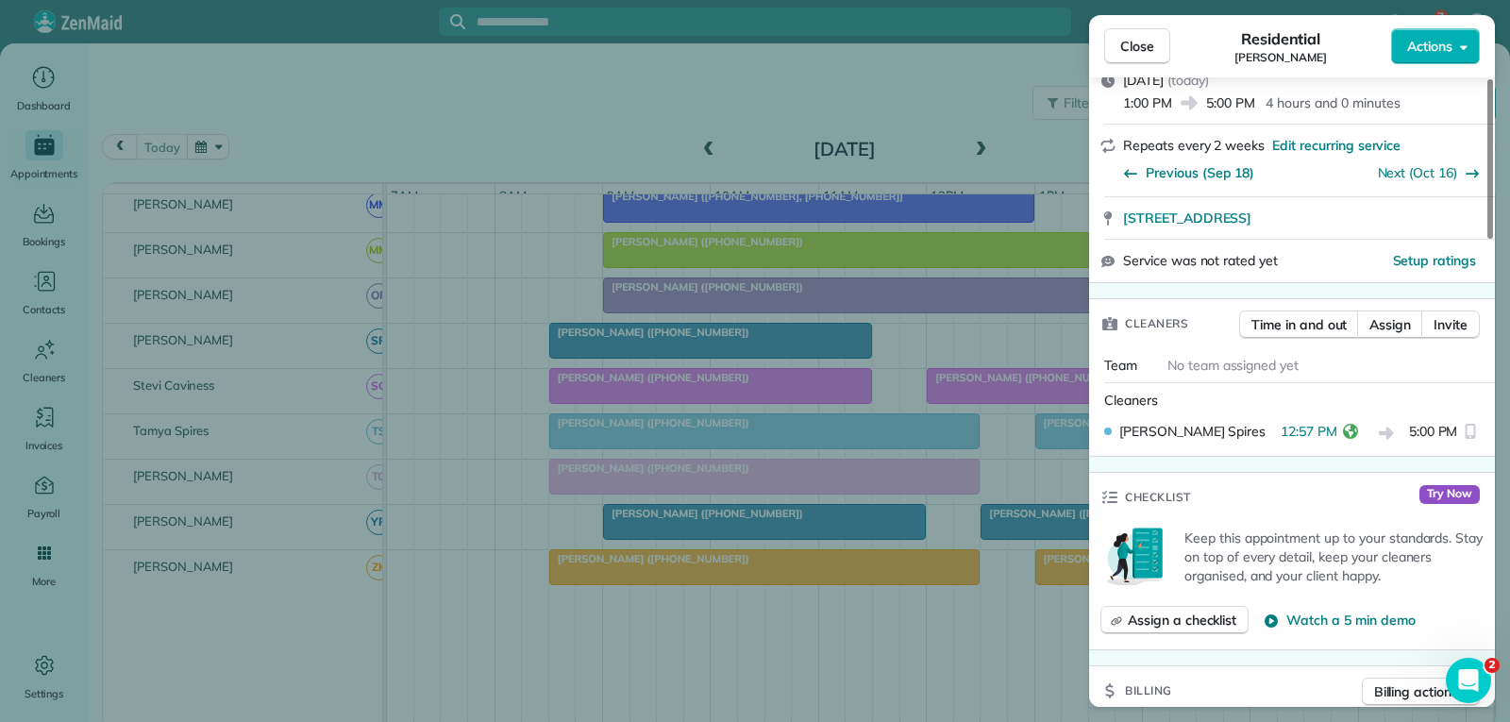
click at [1147, 46] on span "Close" at bounding box center [1137, 46] width 34 height 19
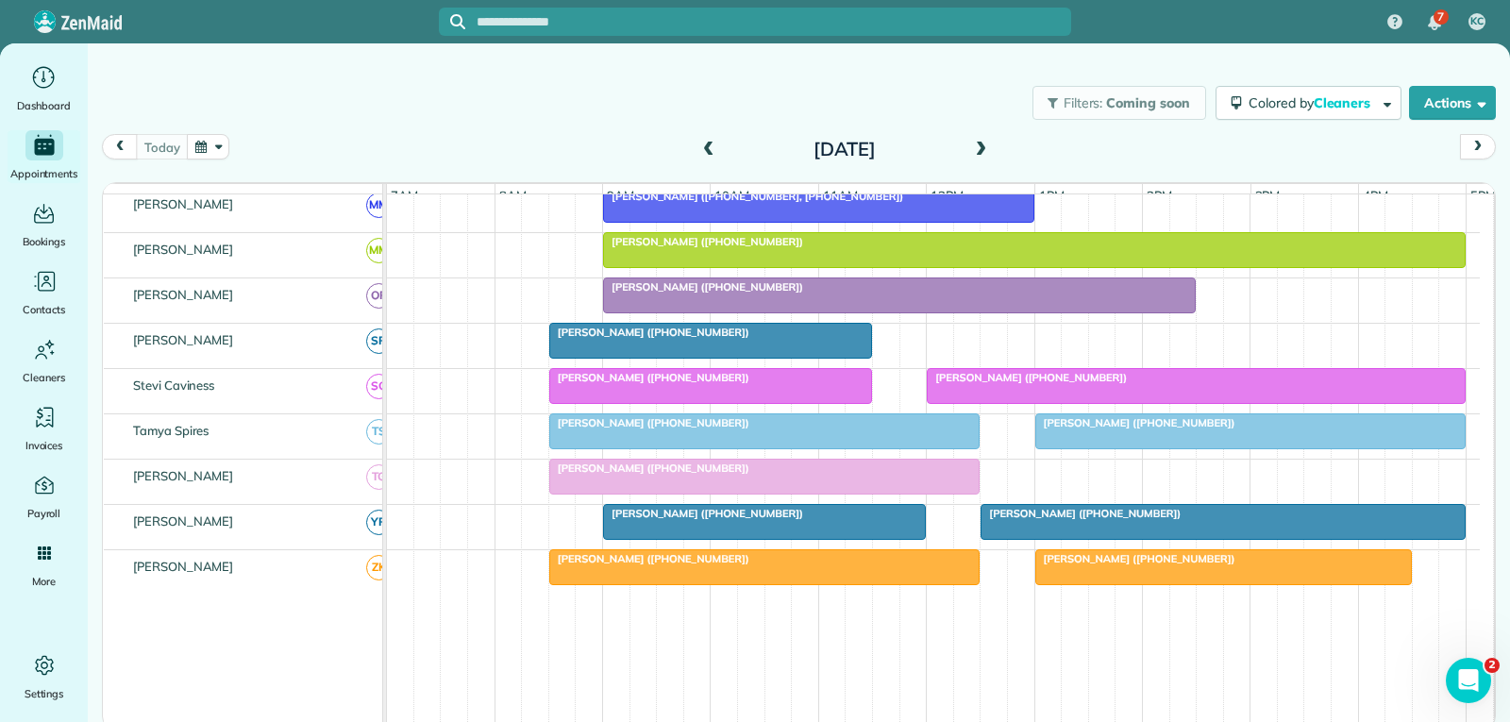
click at [1037, 520] on span "[PERSON_NAME] ([PHONE_NUMBER])" at bounding box center [1081, 513] width 202 height 13
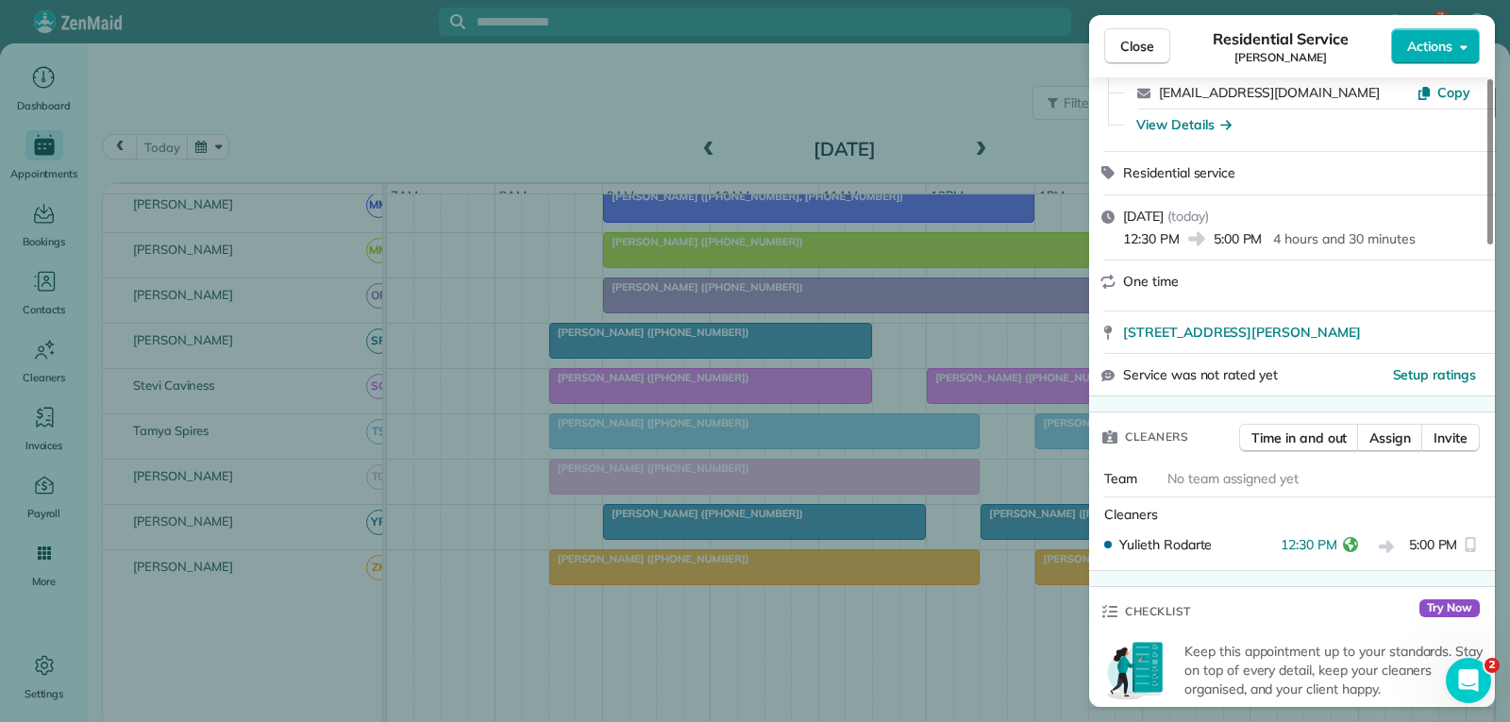
scroll to position [189, 0]
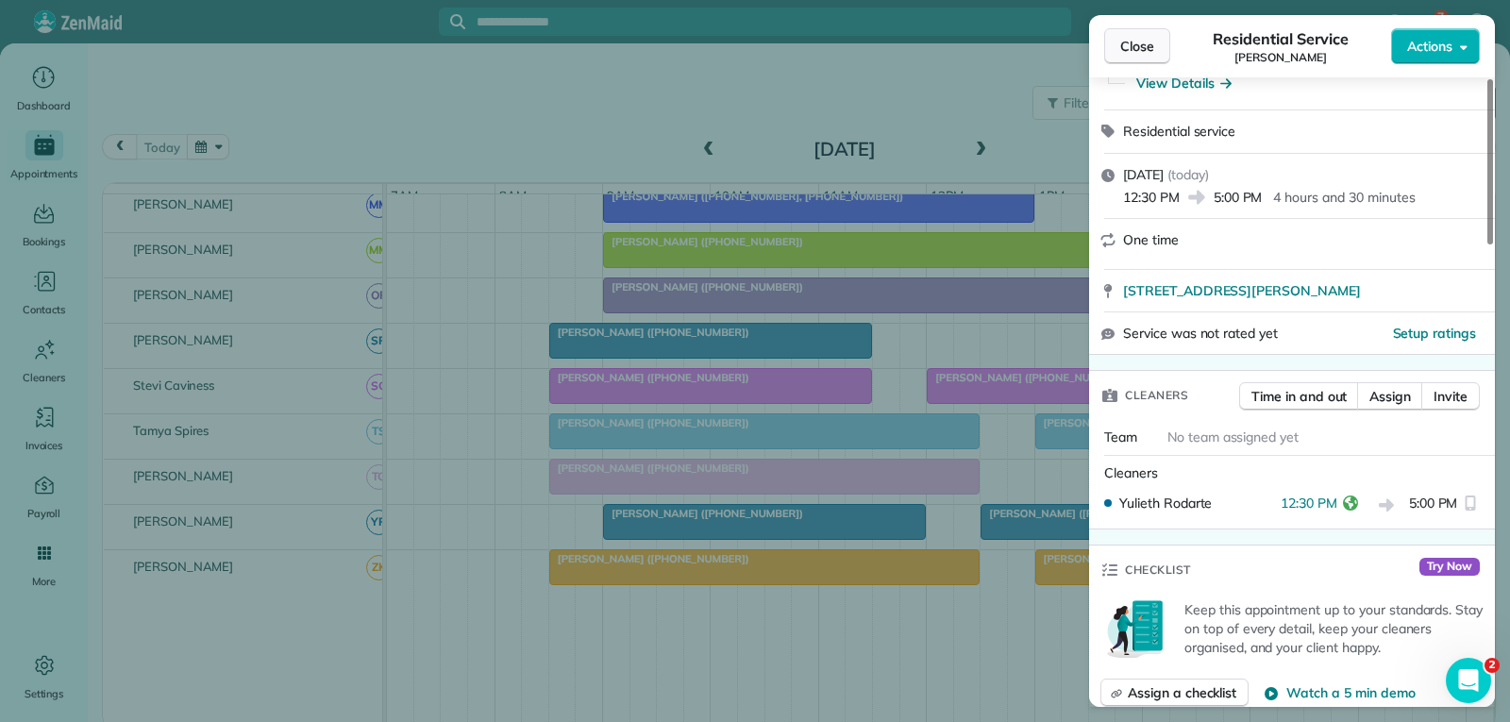
click at [1152, 49] on span "Close" at bounding box center [1137, 46] width 34 height 19
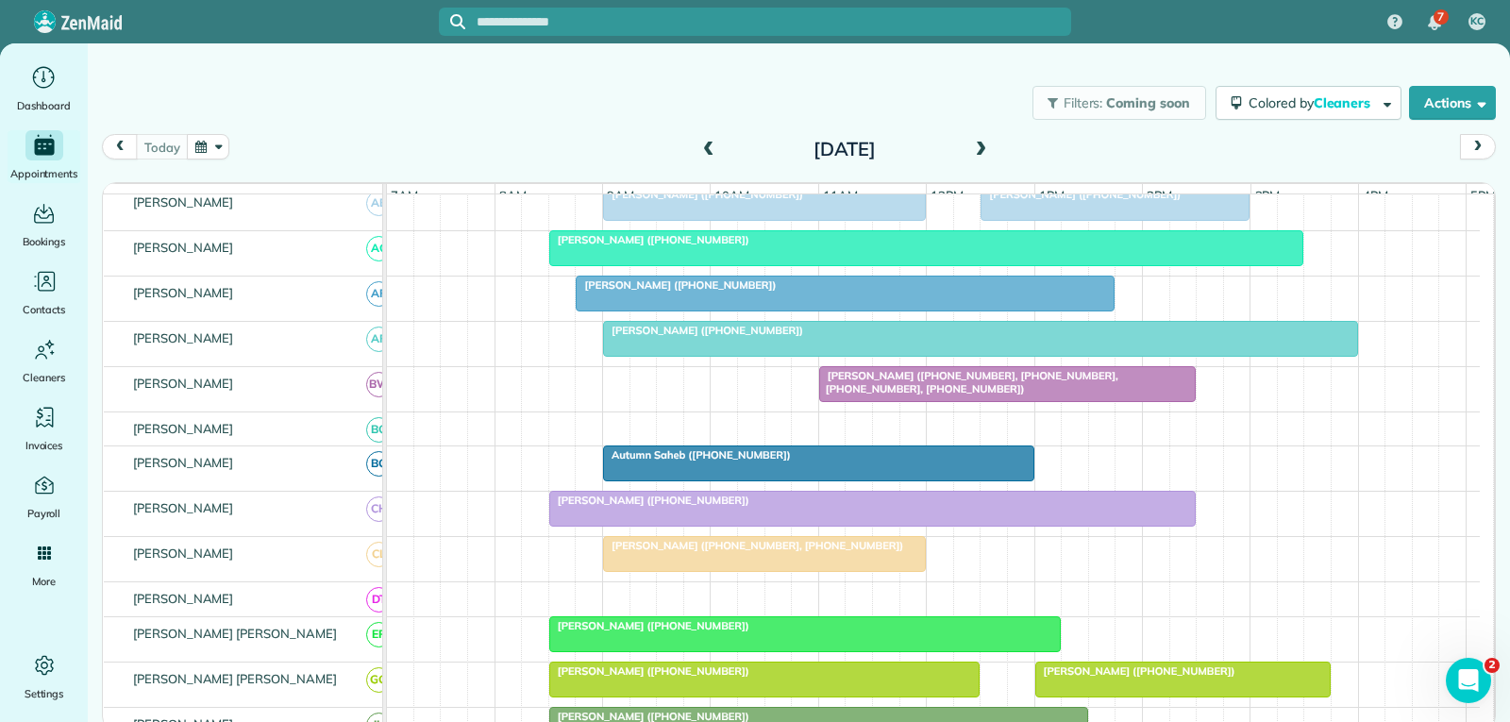
scroll to position [94, 0]
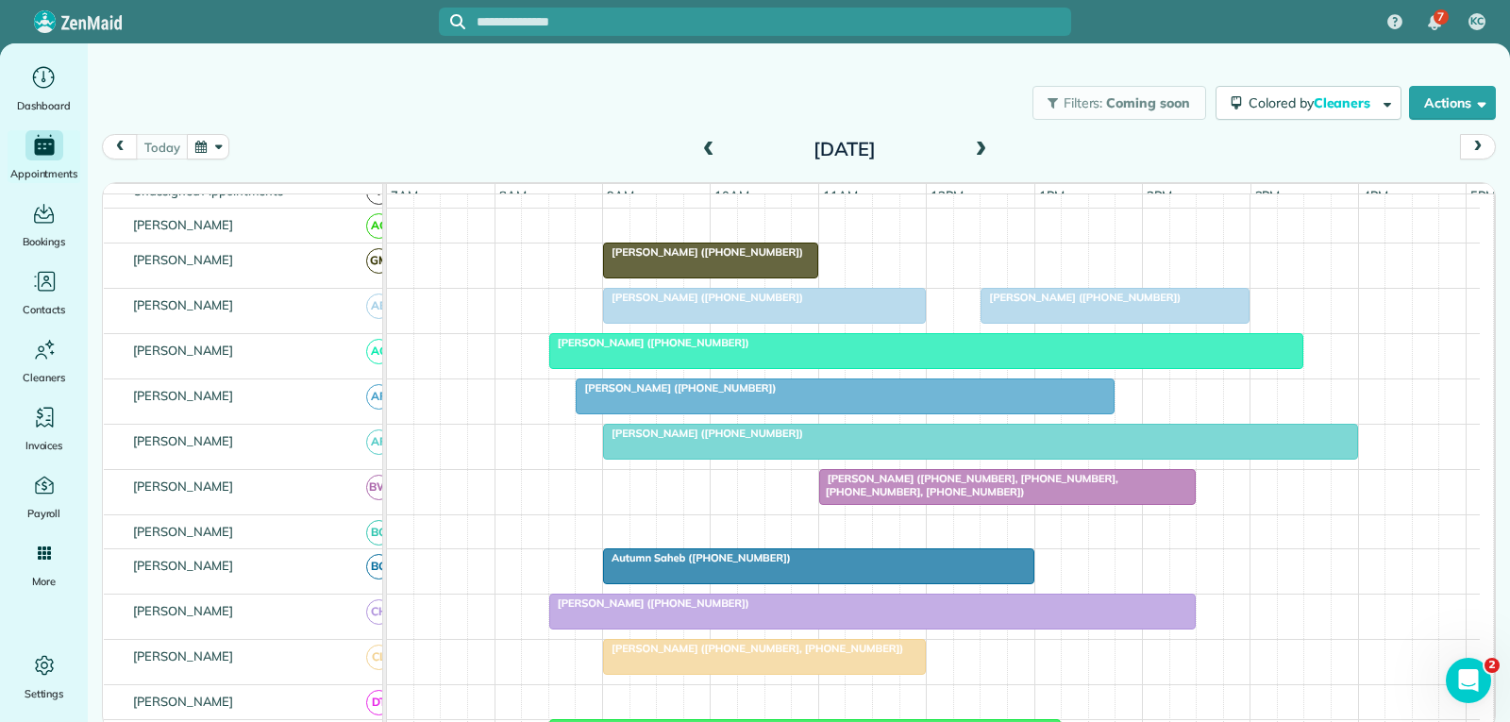
click at [1268, 349] on div "[PERSON_NAME] ([PHONE_NUMBER])" at bounding box center [927, 342] width 744 height 13
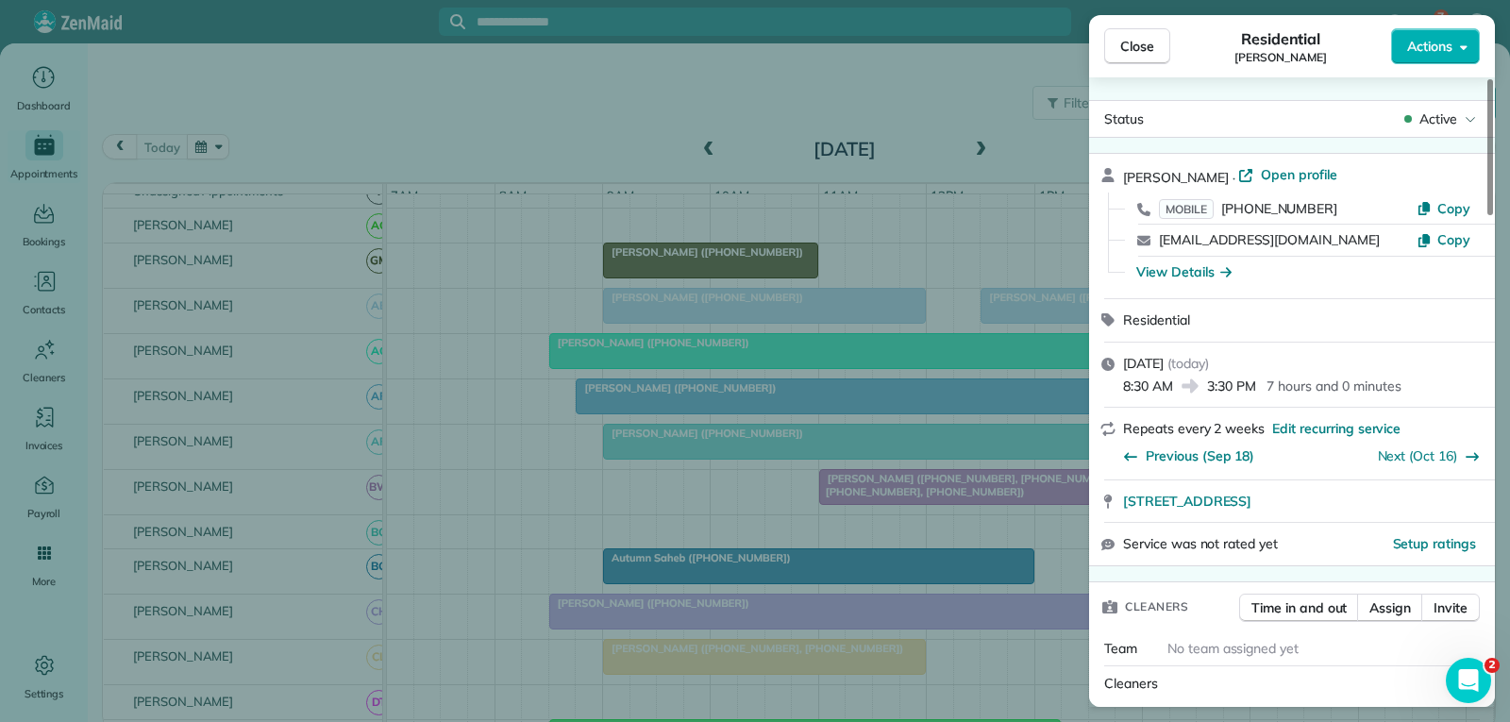
scroll to position [100, 0]
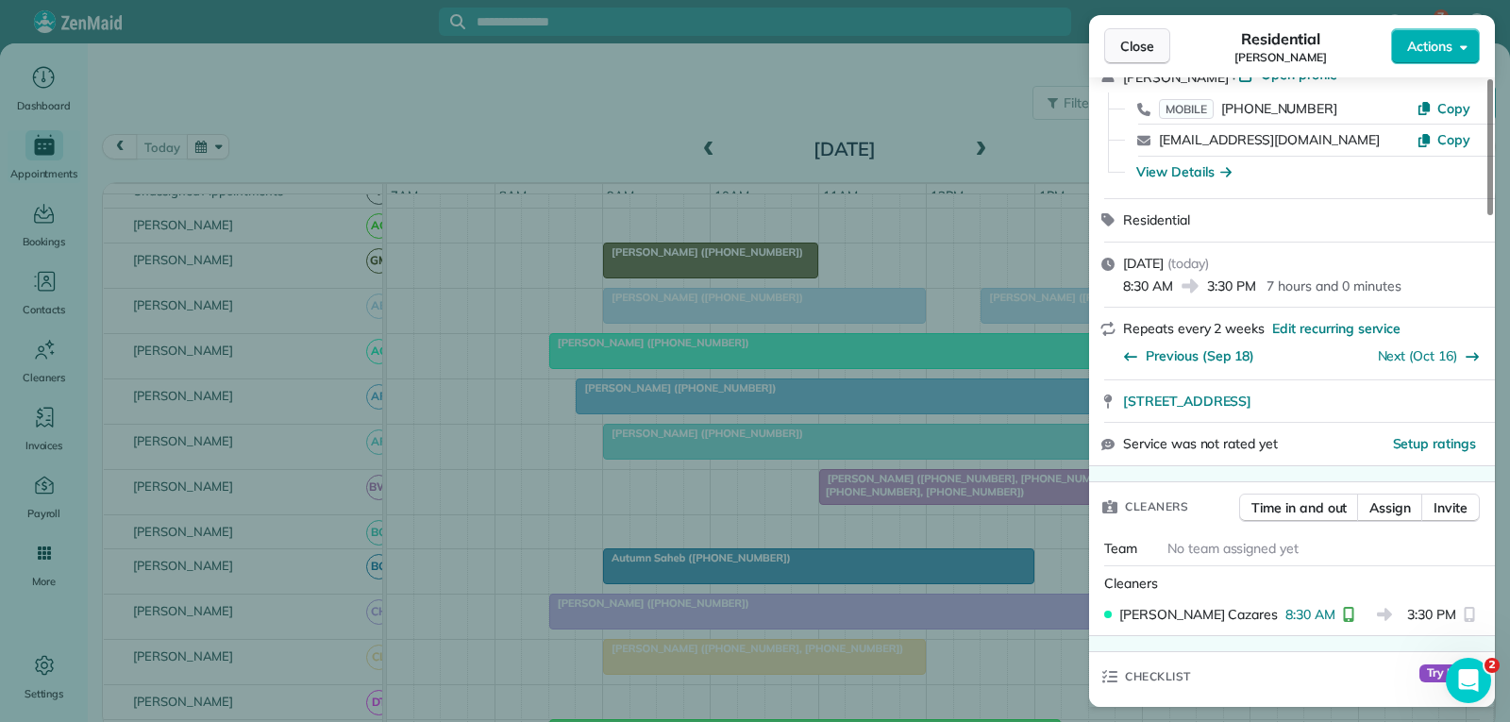
click at [1145, 48] on span "Close" at bounding box center [1137, 46] width 34 height 19
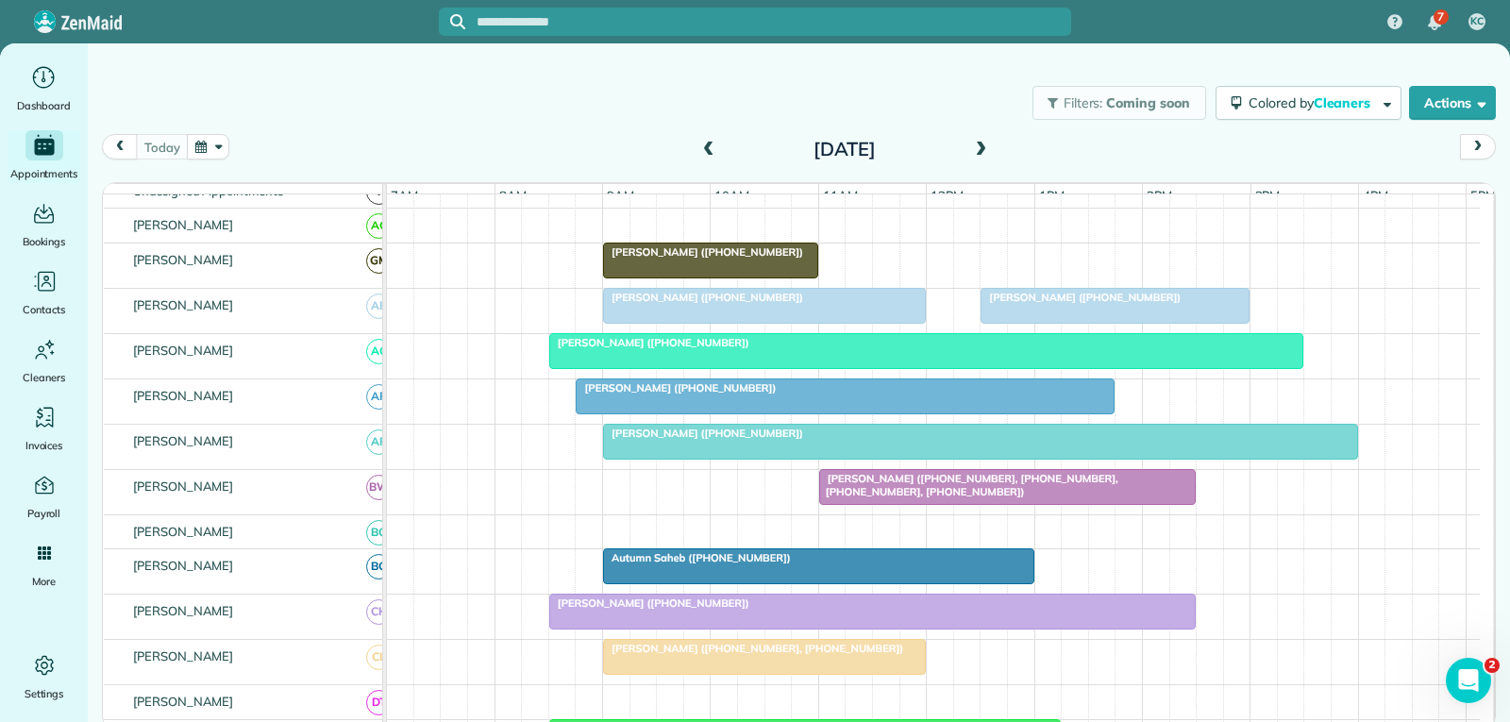
click at [1044, 368] on div at bounding box center [926, 351] width 753 height 34
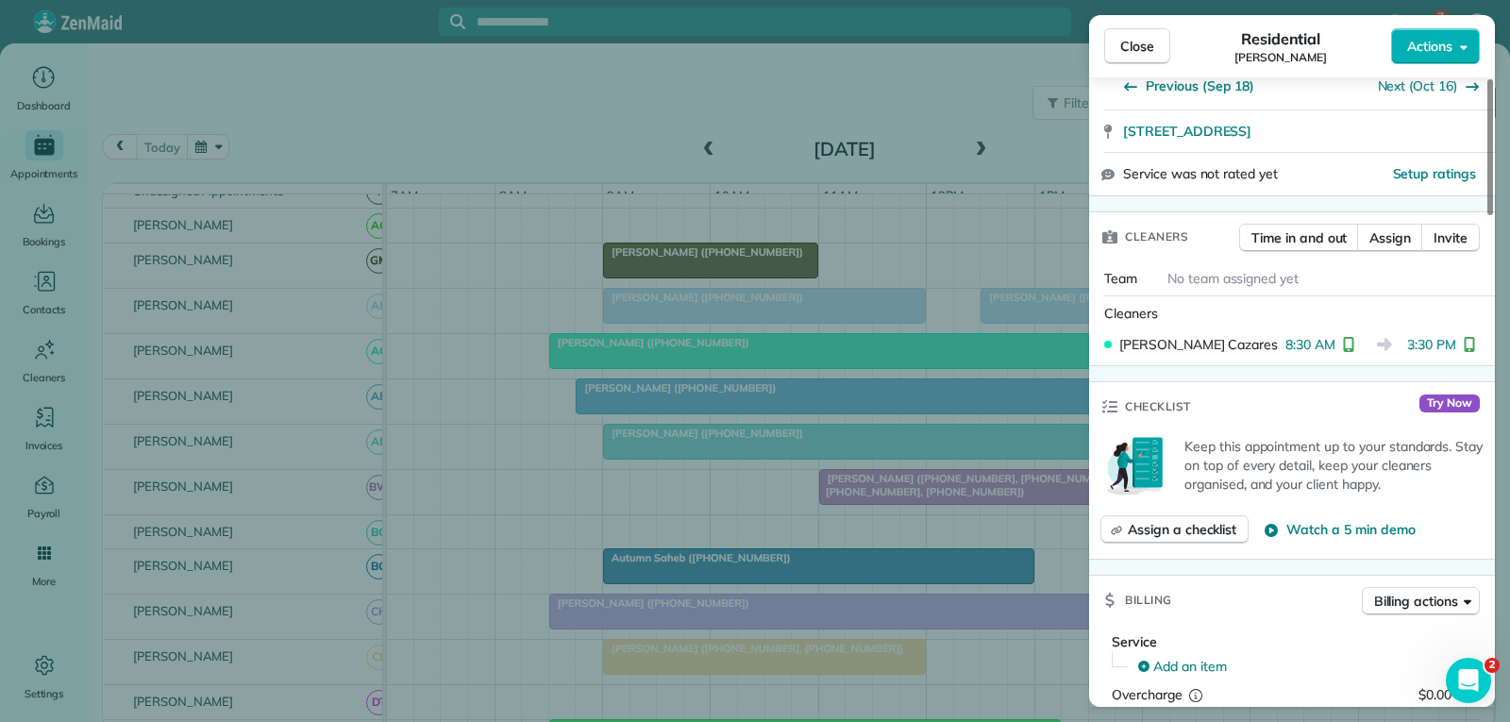
scroll to position [378, 0]
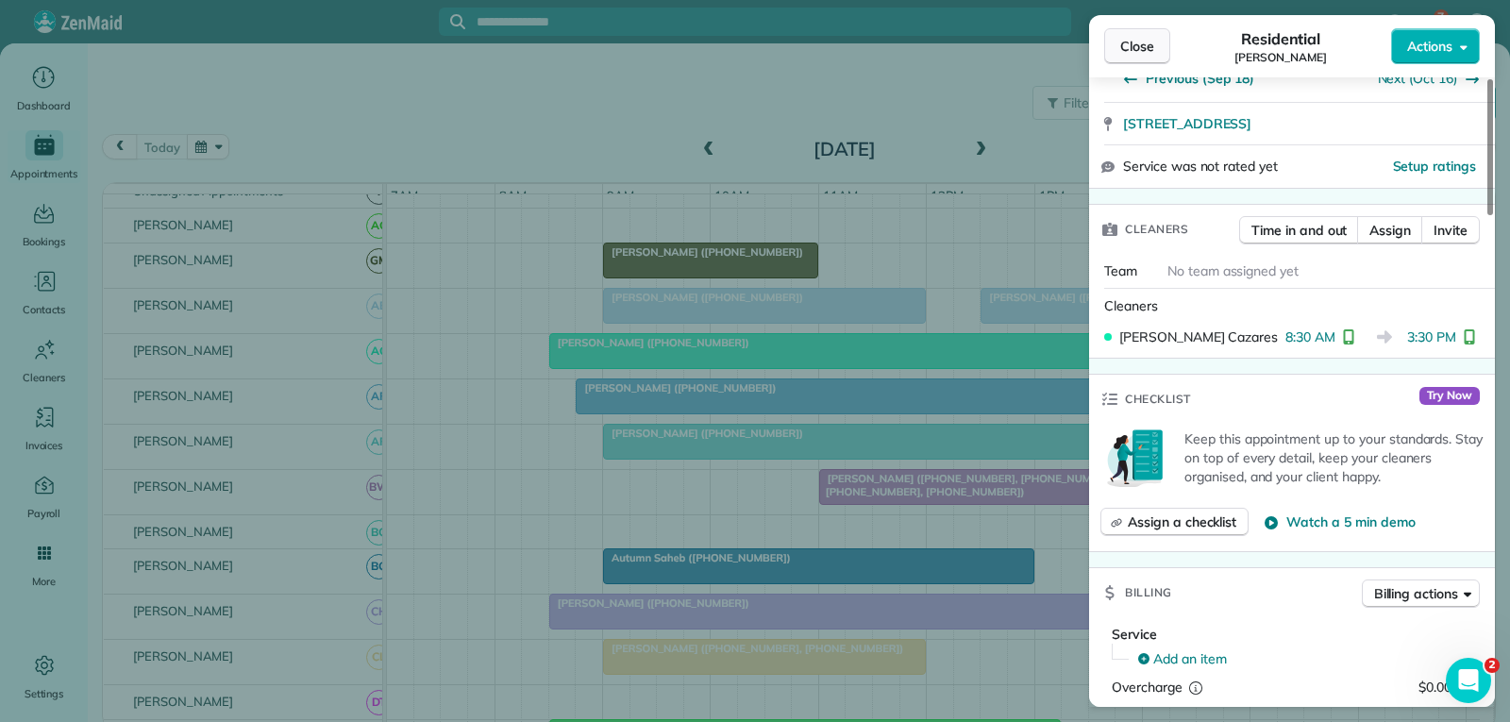
click at [1138, 52] on span "Close" at bounding box center [1137, 46] width 34 height 19
